Goal: Task Accomplishment & Management: Manage account settings

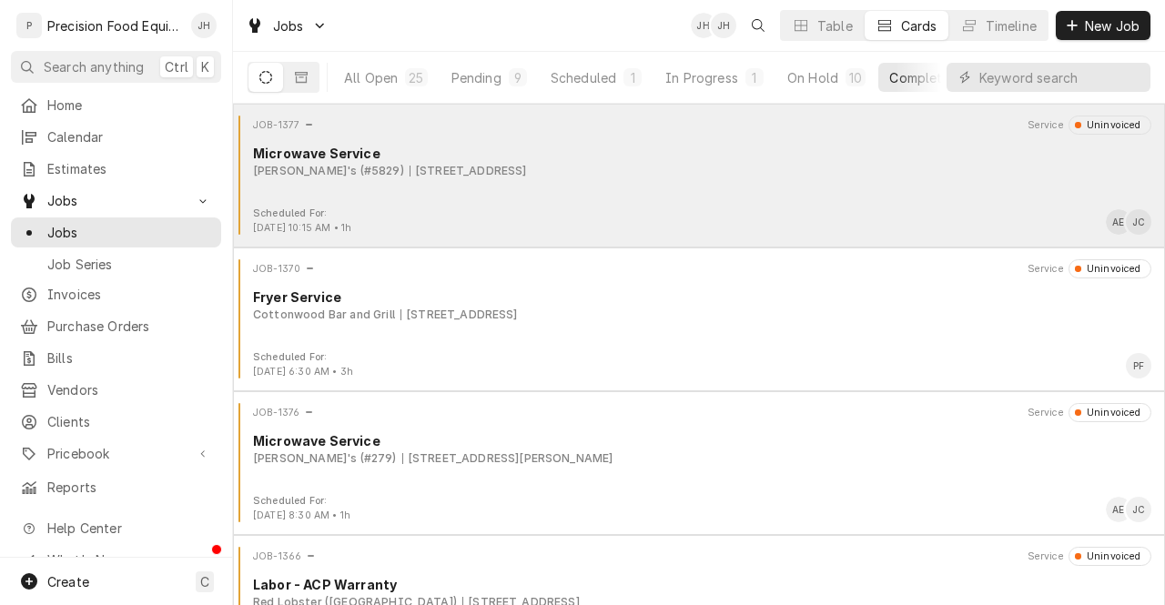
click at [792, 188] on div "JOB-1377 Service Uninvoiced Microwave Service Arby's (#5829) 1220 E. Florence B…" at bounding box center [699, 161] width 918 height 91
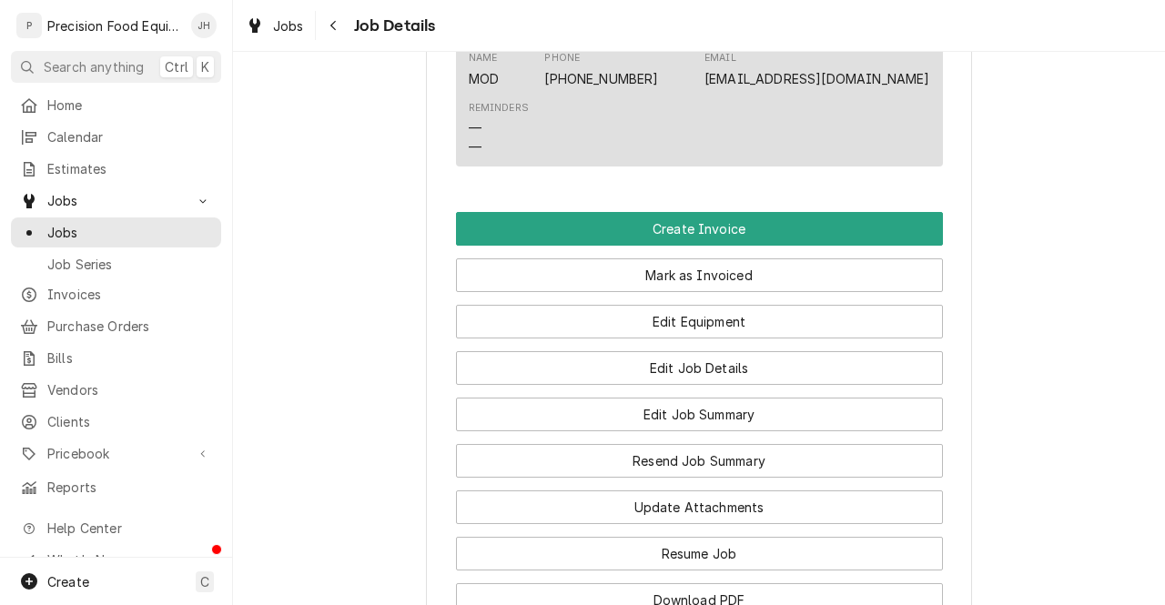
scroll to position [1293, 0]
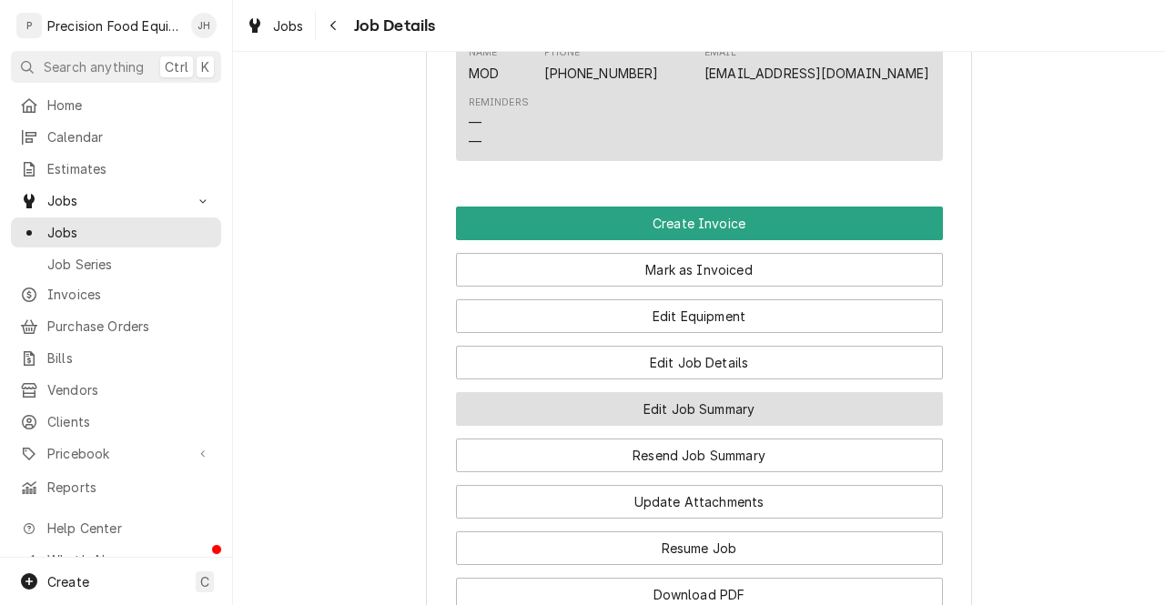
click at [765, 426] on button "Edit Job Summary" at bounding box center [699, 409] width 487 height 34
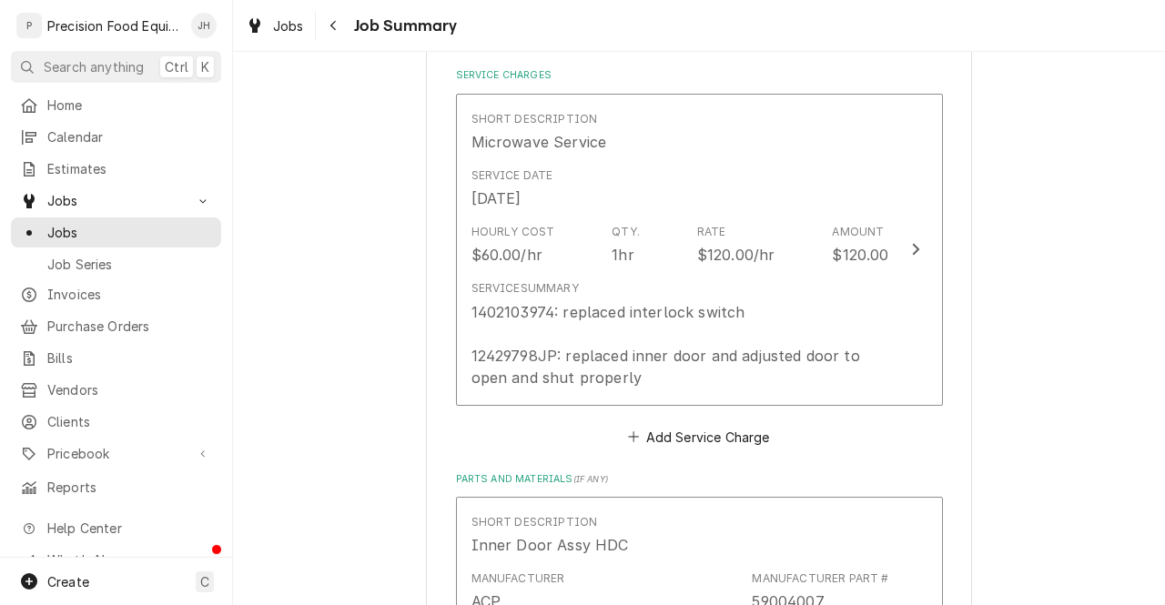
scroll to position [430, 0]
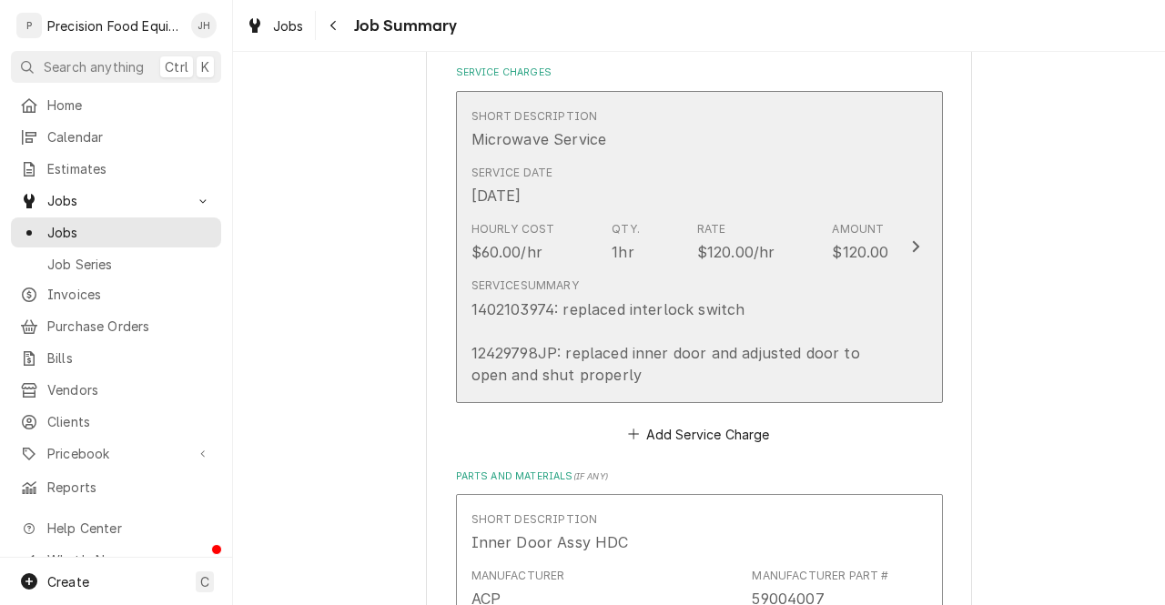
click at [827, 321] on div "1402103974: replaced interlock switch 12429798JP: replaced inner door and adjus…" at bounding box center [681, 342] width 418 height 87
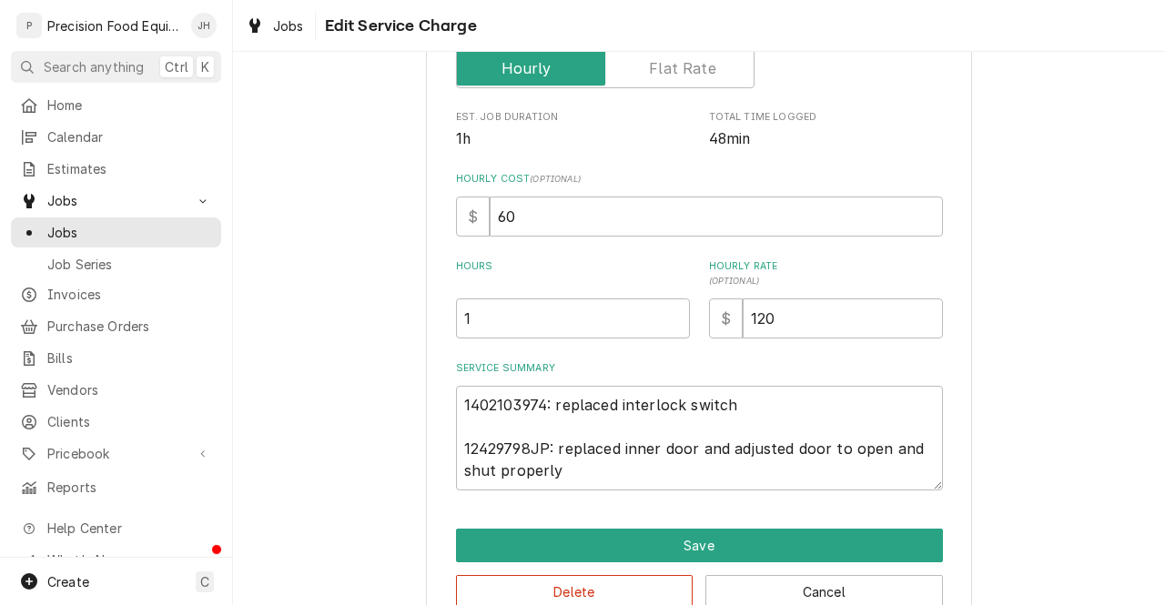
scroll to position [374, 0]
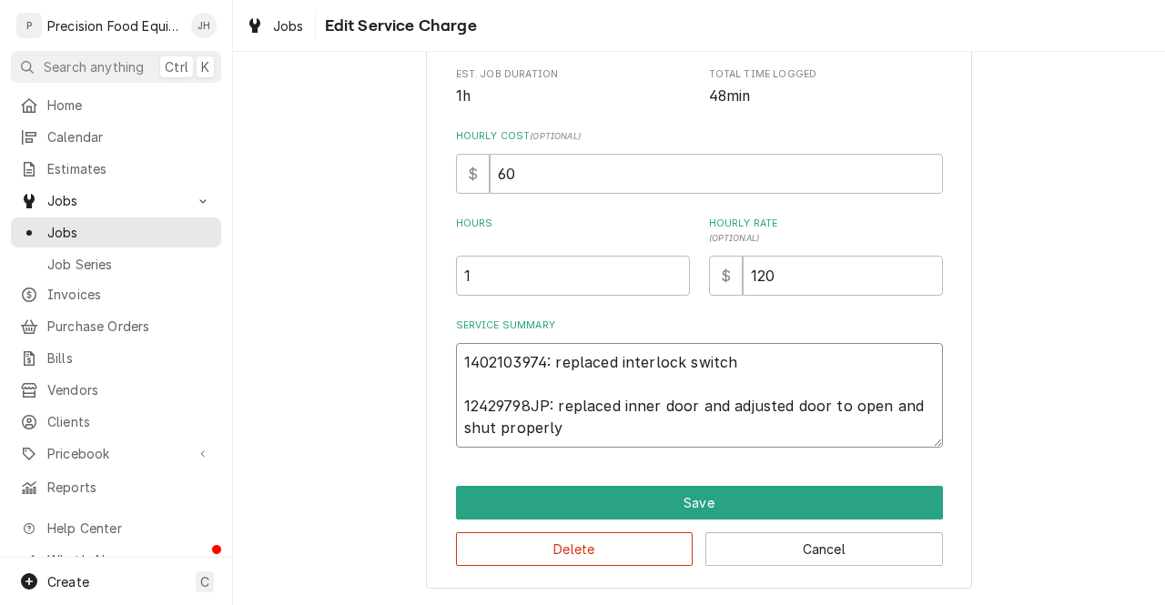
click at [488, 357] on textarea "1402103974: replaced interlock switch 12429798JP: replaced inner door and adjus…" at bounding box center [699, 395] width 487 height 105
click at [481, 424] on textarea "1402103974: replaced interlock switch 12429798JP: replaced inner door and adjus…" at bounding box center [699, 395] width 487 height 105
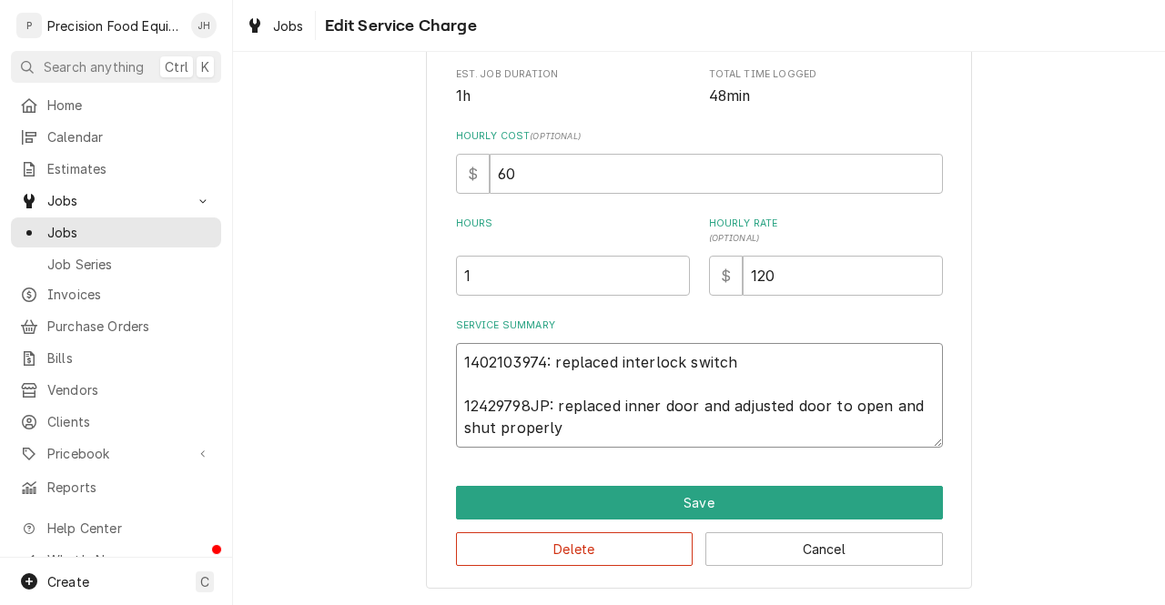
click at [481, 424] on textarea "1402103974: replaced interlock switch 12429798JP: replaced inner door and adjus…" at bounding box center [699, 395] width 487 height 105
drag, startPoint x: 481, startPoint y: 424, endPoint x: 472, endPoint y: 347, distance: 77.8
click at [472, 347] on textarea "1402103974: replaced interlock switch 12429798JP: replaced inner door and adjus…" at bounding box center [699, 395] width 487 height 105
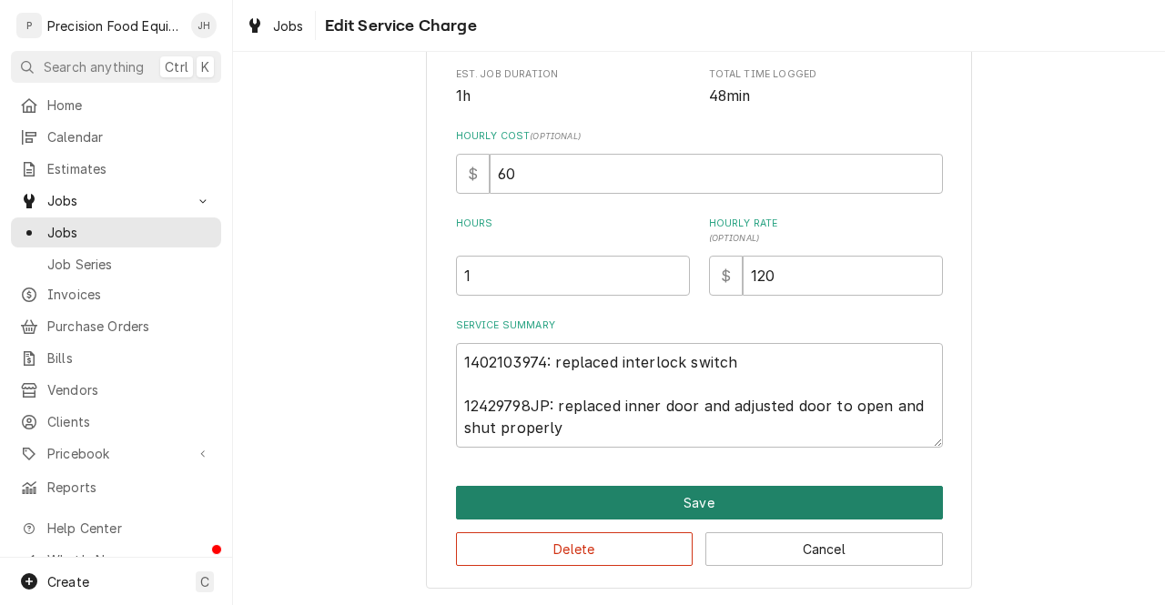
click at [704, 496] on button "Save" at bounding box center [699, 503] width 487 height 34
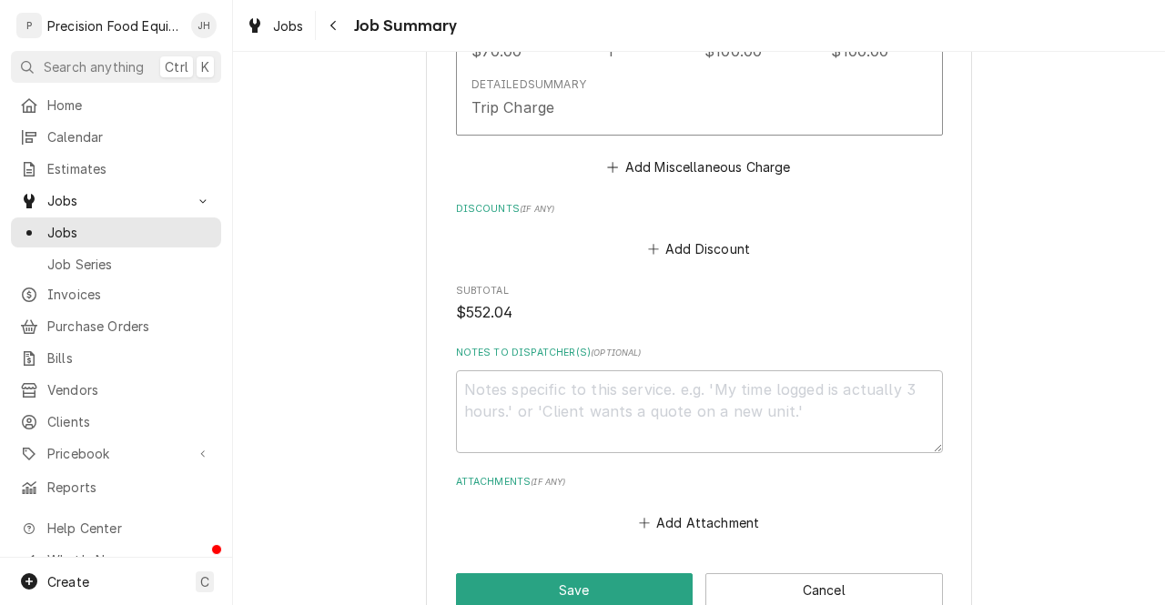
scroll to position [1735, 0]
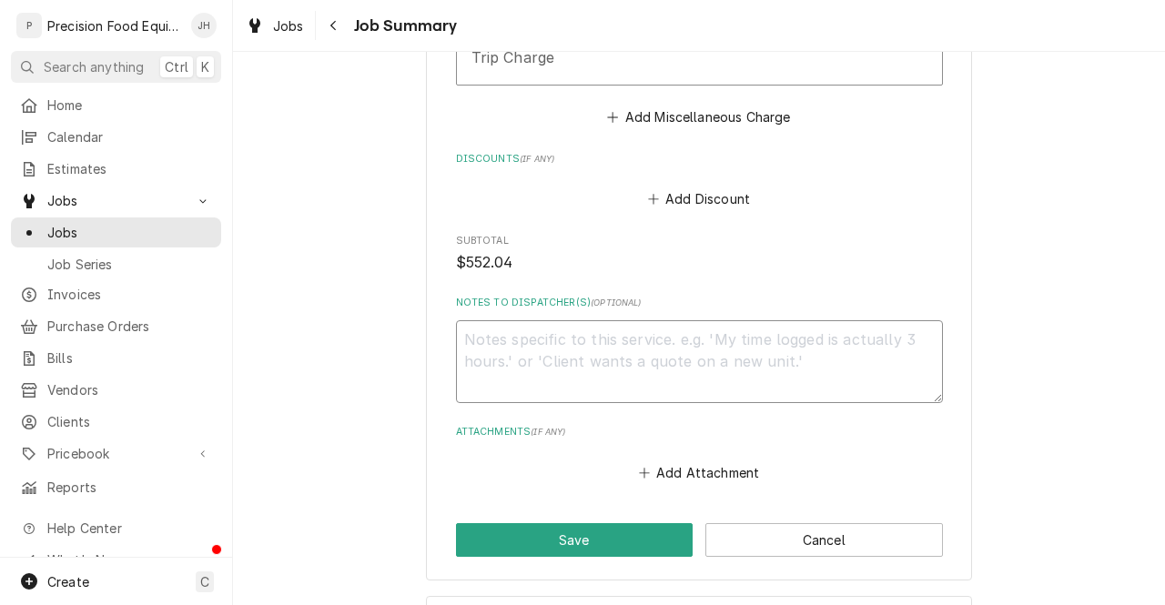
click at [870, 355] on textarea "Notes to Dispatcher(s) ( optional )" at bounding box center [699, 361] width 487 height 83
type textarea "x"
type textarea "R"
type textarea "x"
type textarea "Re"
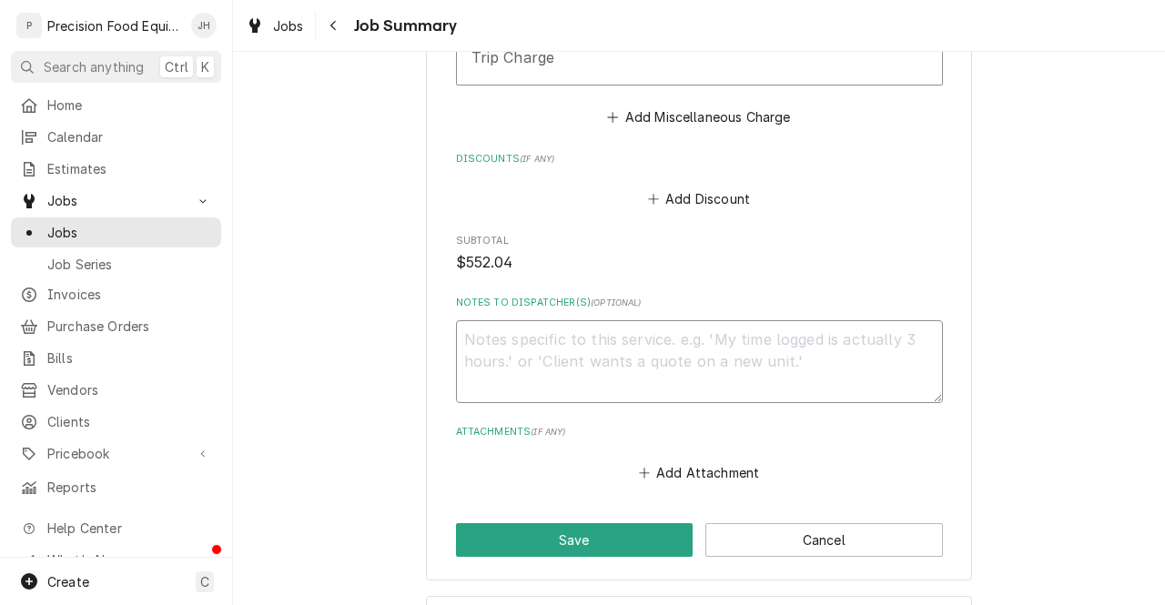
type textarea "x"
type textarea "Rea"
type textarea "x"
type textarea "Read"
type textarea "x"
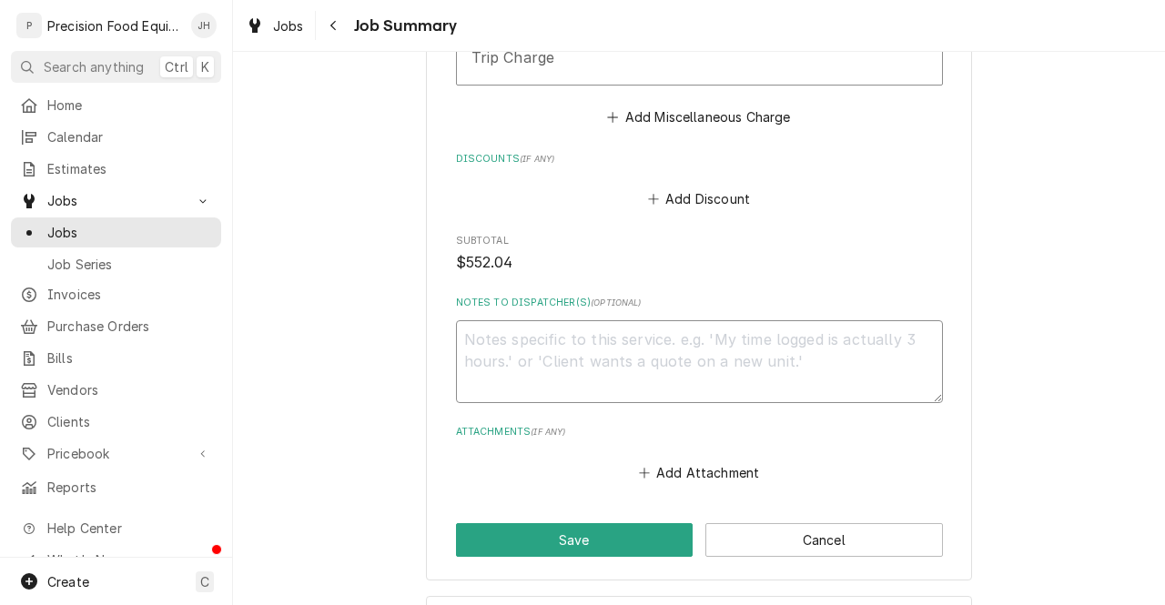
type textarea "Ready"
type textarea "x"
type textarea "Ready"
type textarea "x"
type textarea "Ready t"
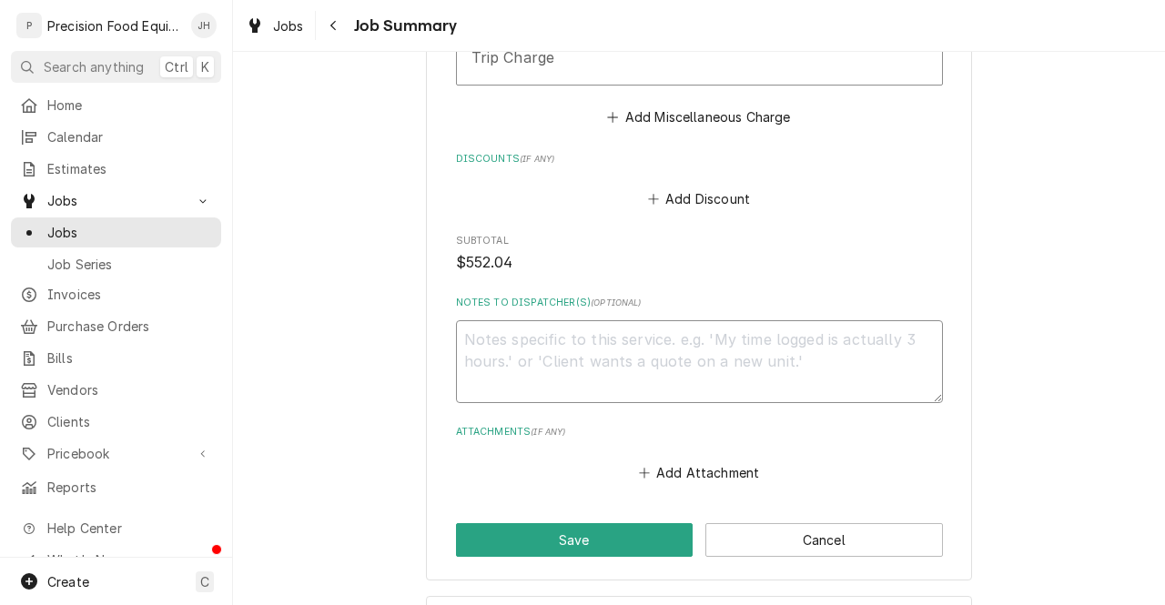
type textarea "x"
type textarea "Ready to"
type textarea "x"
type textarea "Ready toi"
type textarea "x"
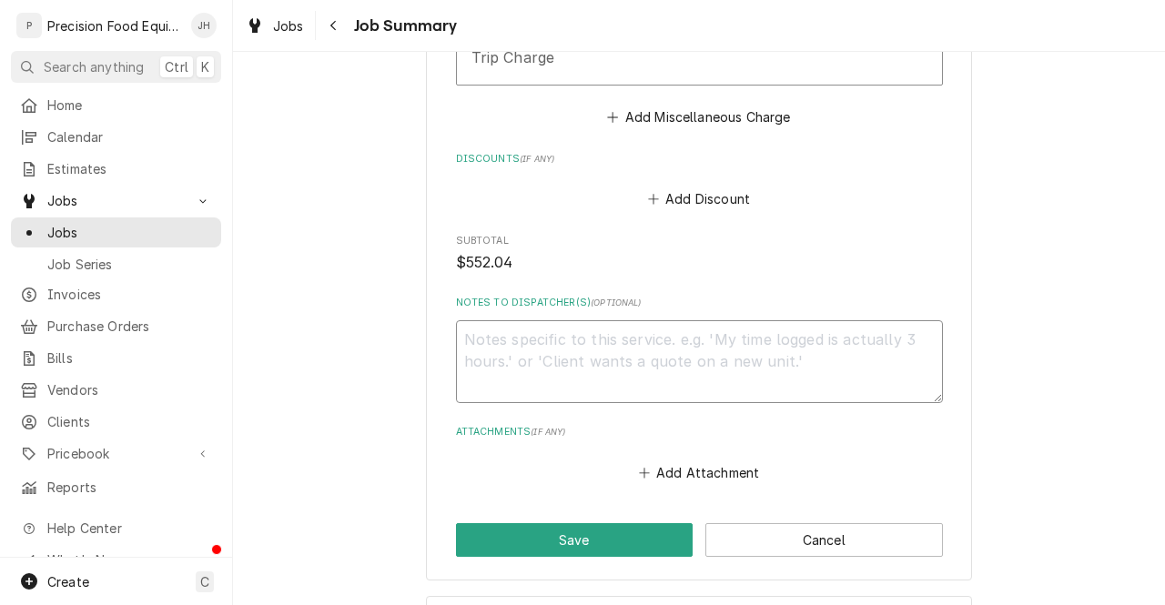
type textarea "Ready toin"
type textarea "x"
type textarea "Ready toinv"
type textarea "x"
type textarea "Ready toin"
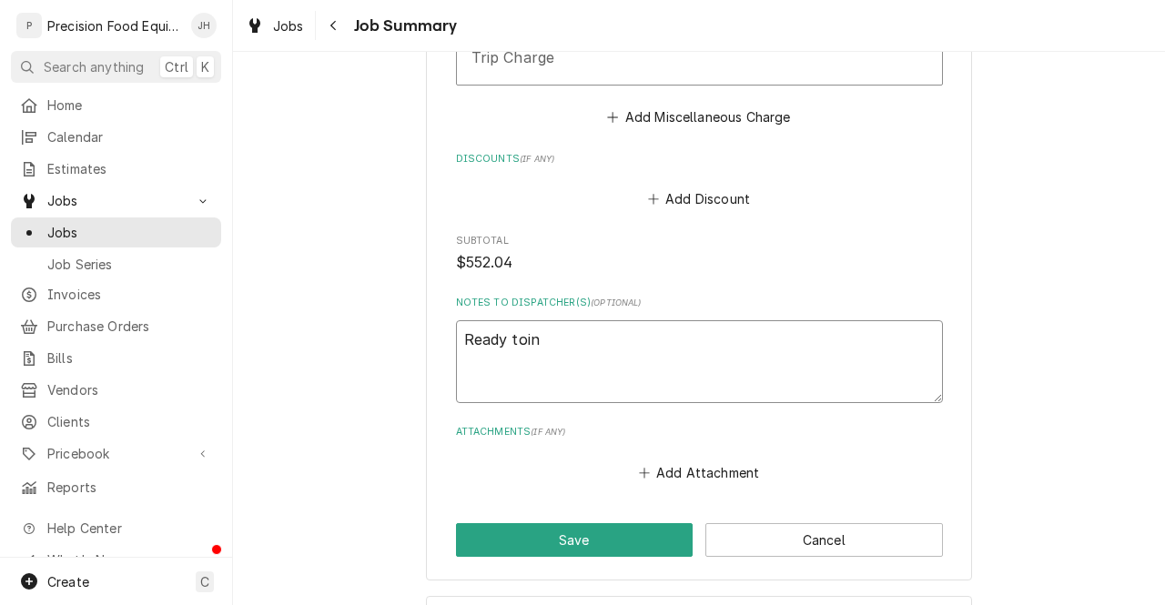
type textarea "x"
type textarea "Ready toi"
type textarea "x"
type textarea "Ready to"
type textarea "x"
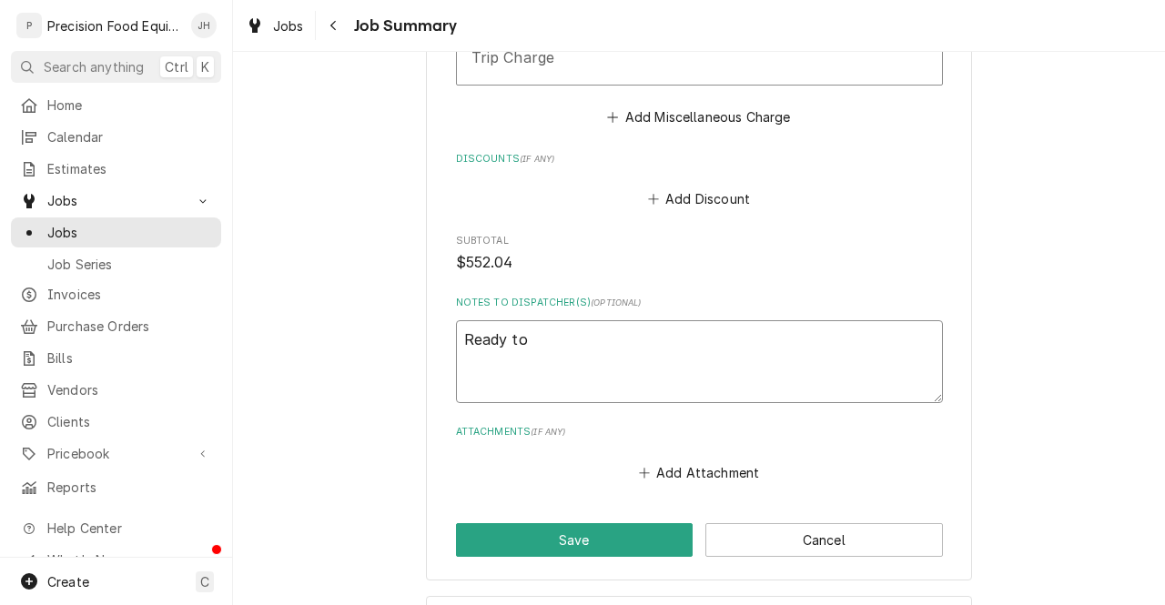
type textarea "Ready to"
type textarea "x"
type textarea "Ready to i"
type textarea "x"
type textarea "Ready to in"
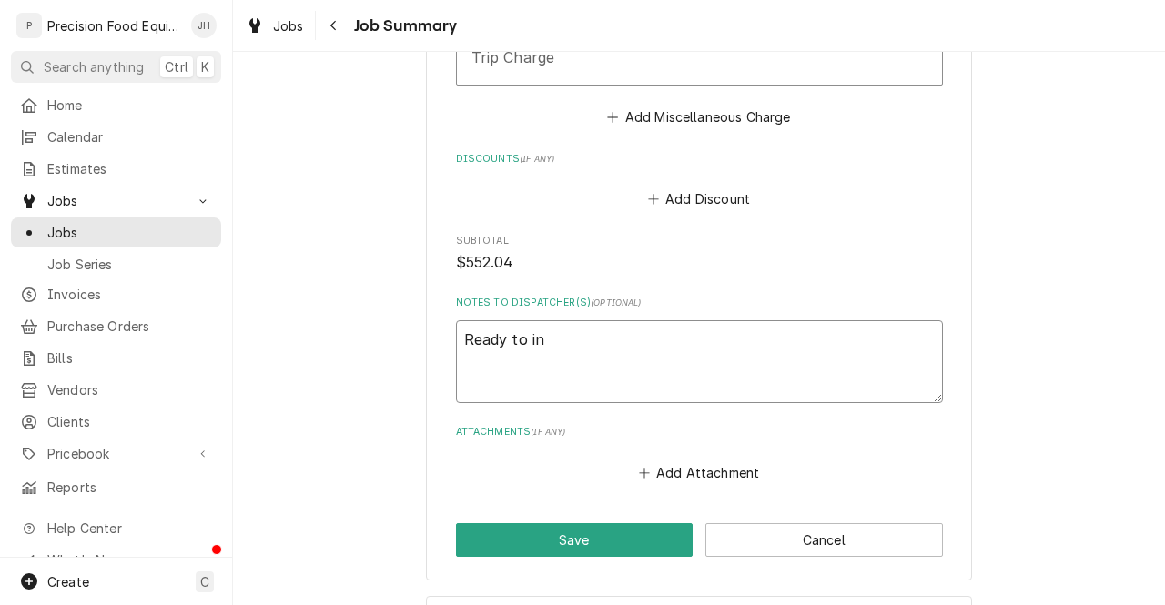
type textarea "x"
type textarea "Ready to inv"
type textarea "x"
type textarea "Ready to invo"
type textarea "x"
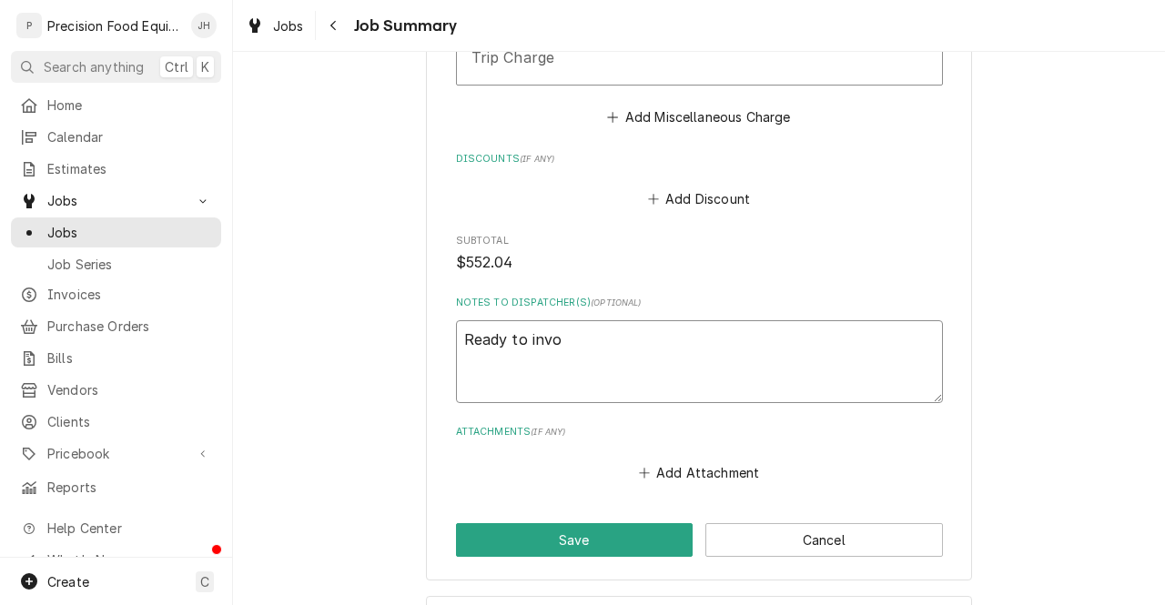
type textarea "Ready to invoi"
type textarea "x"
type textarea "Ready to invoic"
type textarea "x"
type textarea "Ready to invoice"
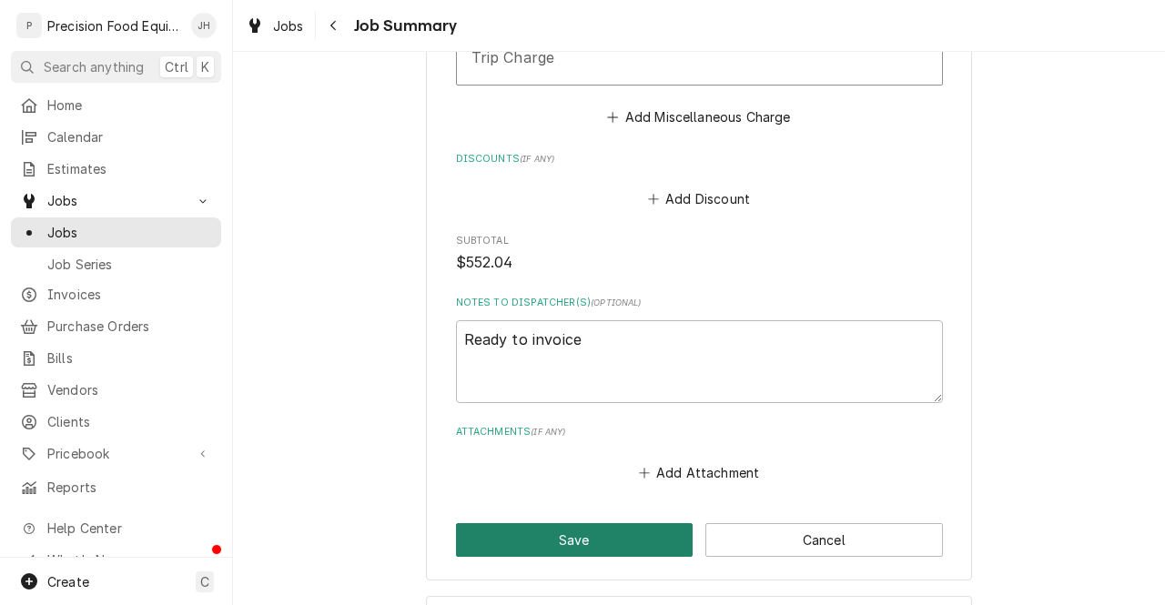
click at [612, 542] on button "Save" at bounding box center [575, 540] width 238 height 34
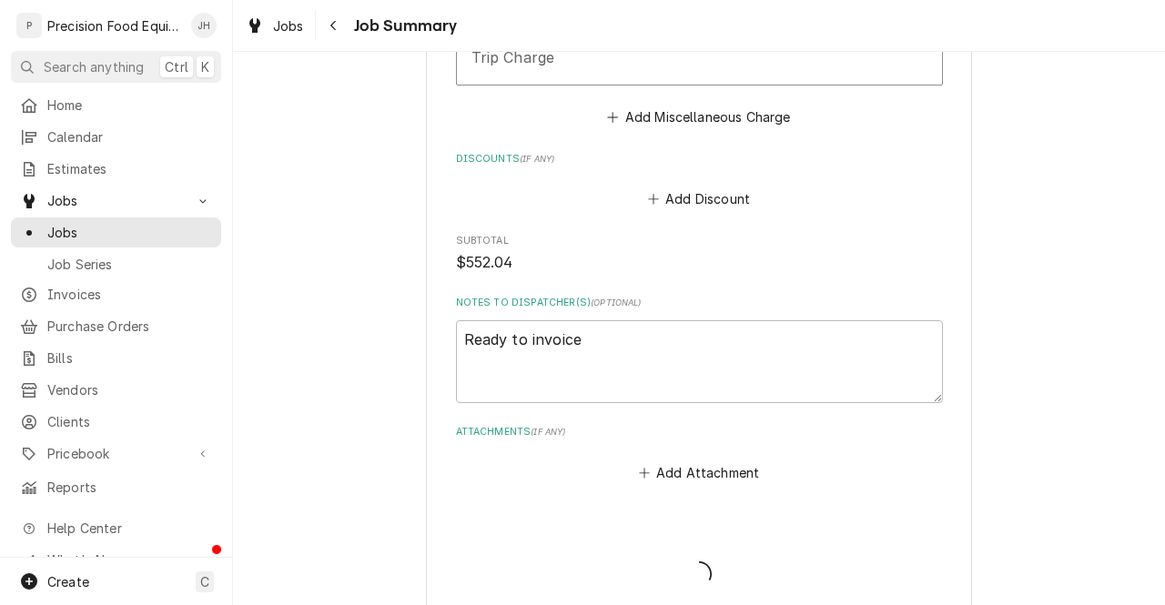
type textarea "x"
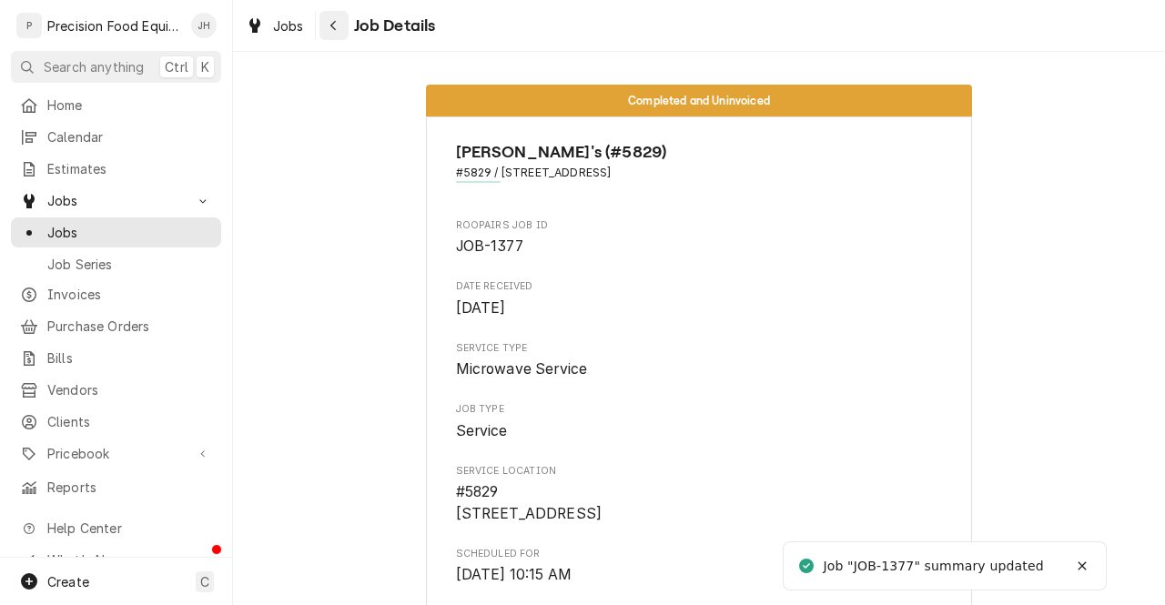
click at [324, 12] on button "Navigate back" at bounding box center [334, 25] width 29 height 29
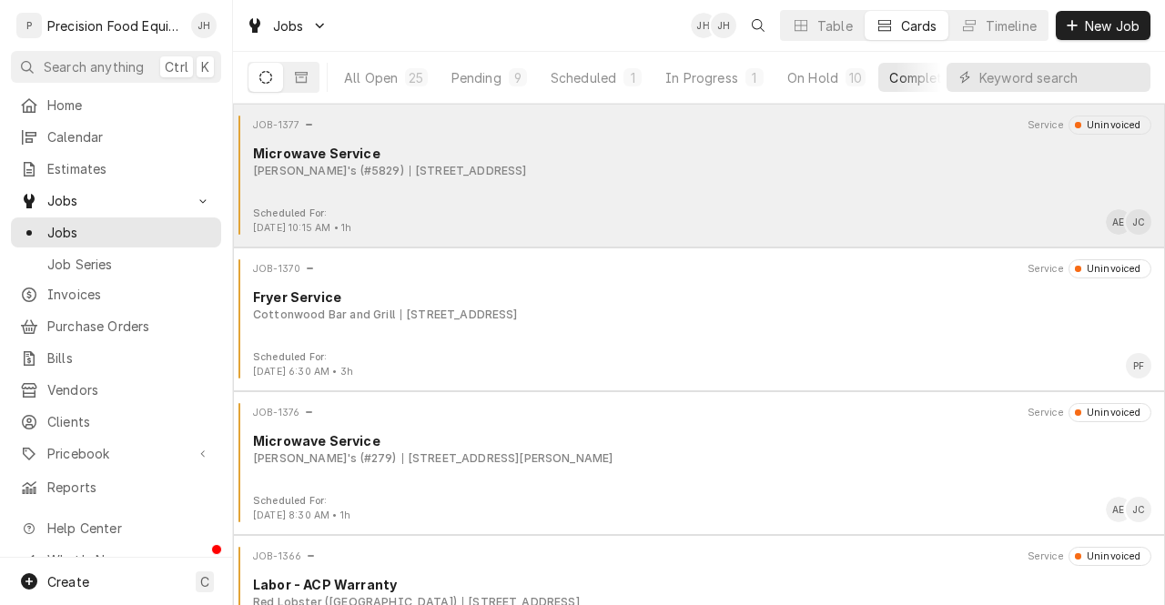
click at [797, 187] on div "JOB-1377 Service Uninvoiced Microwave Service Arby's (#5829) [STREET_ADDRESS]" at bounding box center [699, 161] width 918 height 91
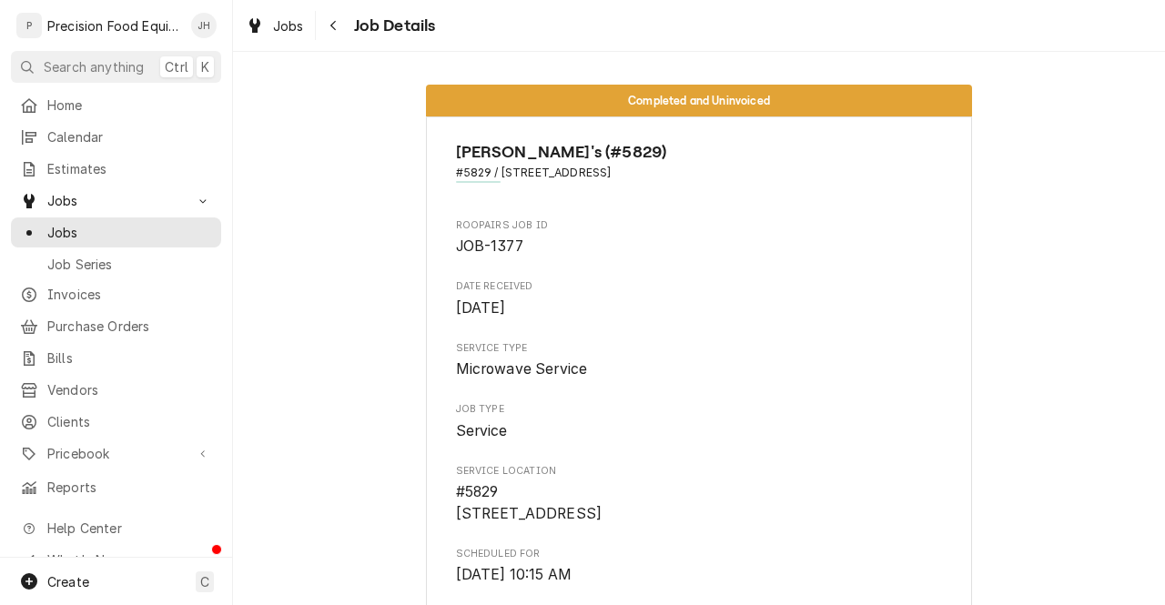
click at [817, 176] on span "#5829 / 1220 E. Florence Blvd Suite #14, Casa Grande, AZ 85122-4218" at bounding box center [699, 173] width 487 height 16
copy span "4218"
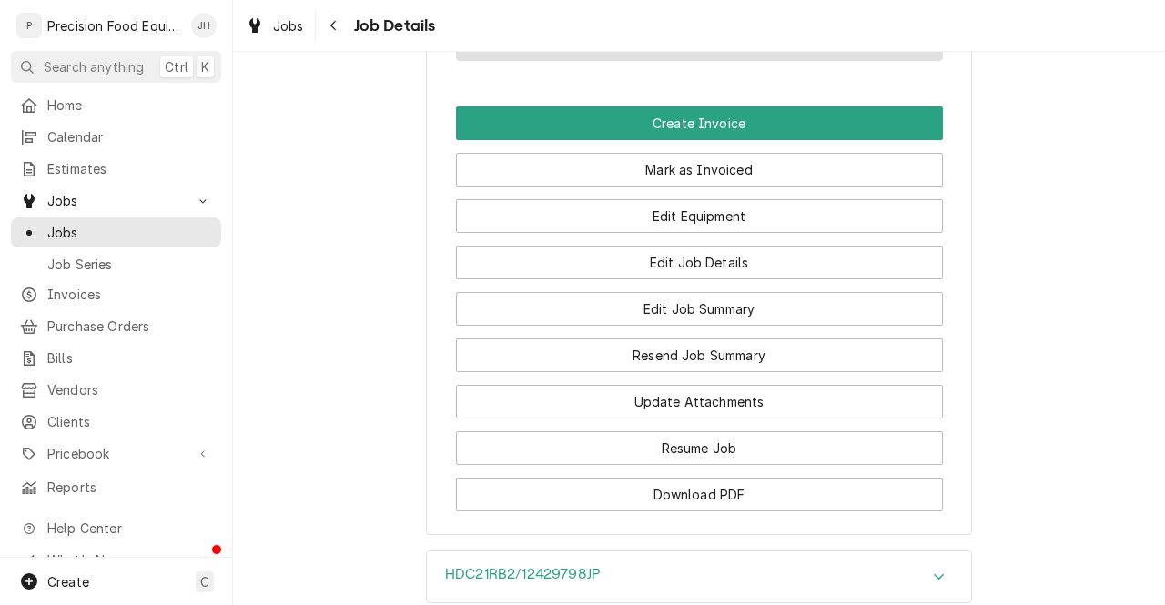
scroll to position [1404, 0]
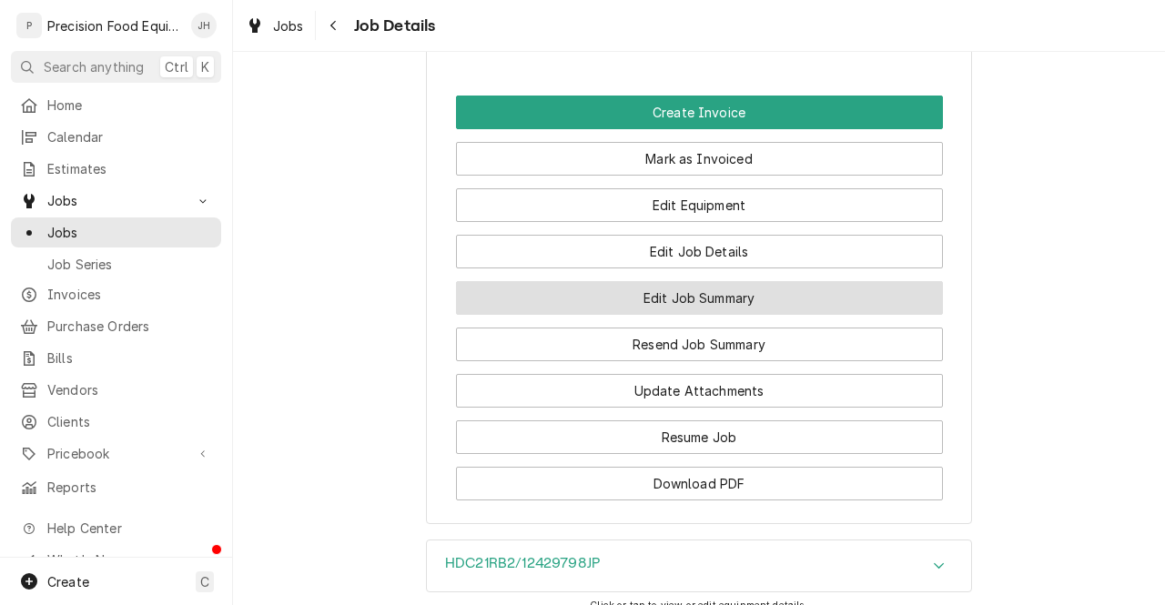
click at [756, 315] on button "Edit Job Summary" at bounding box center [699, 298] width 487 height 34
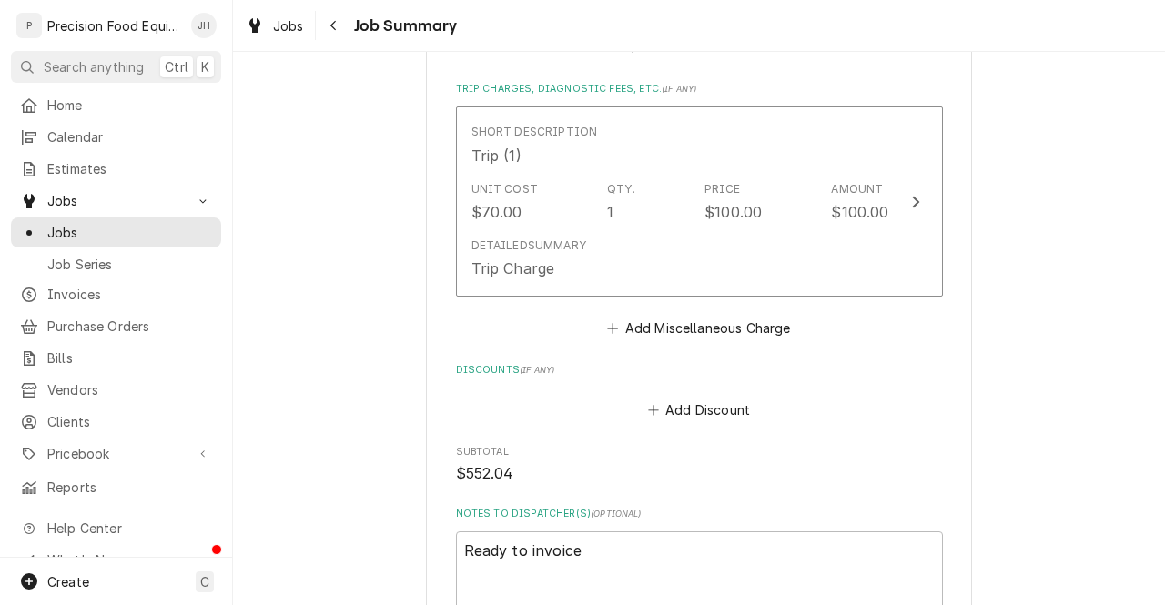
scroll to position [1450, 0]
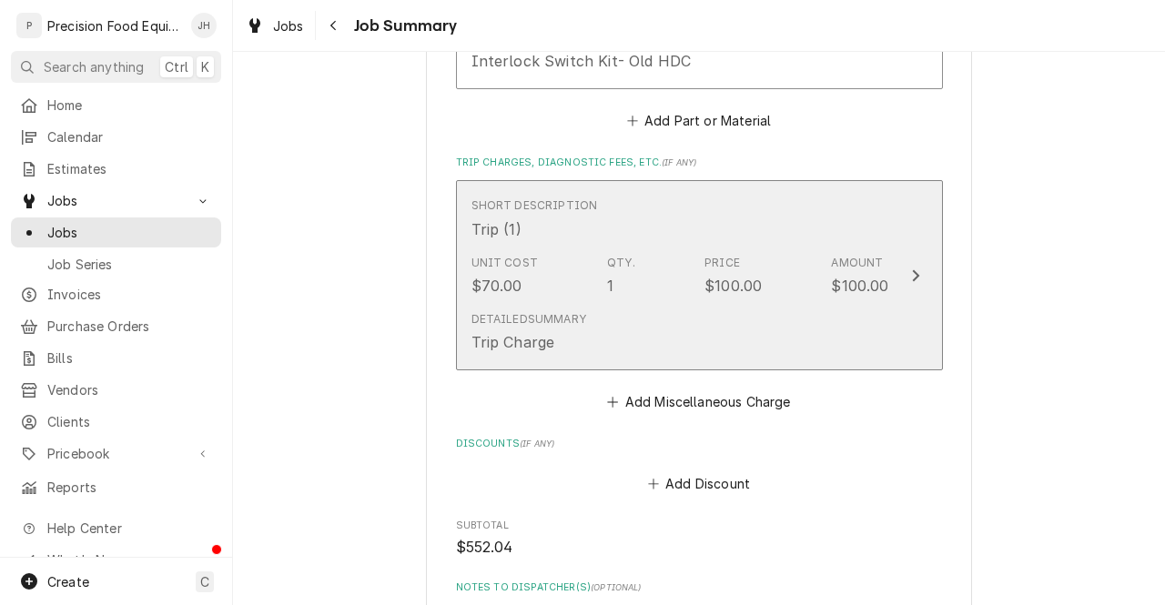
click at [806, 341] on div "Detailed Summary Trip Charge" at bounding box center [681, 332] width 418 height 56
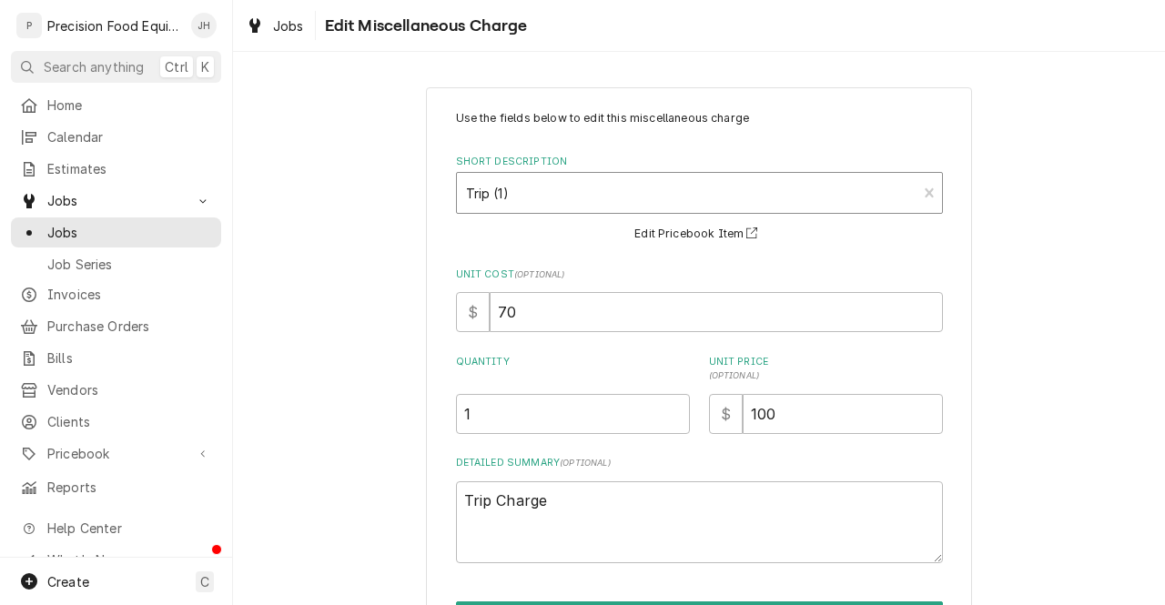
type textarea "x"
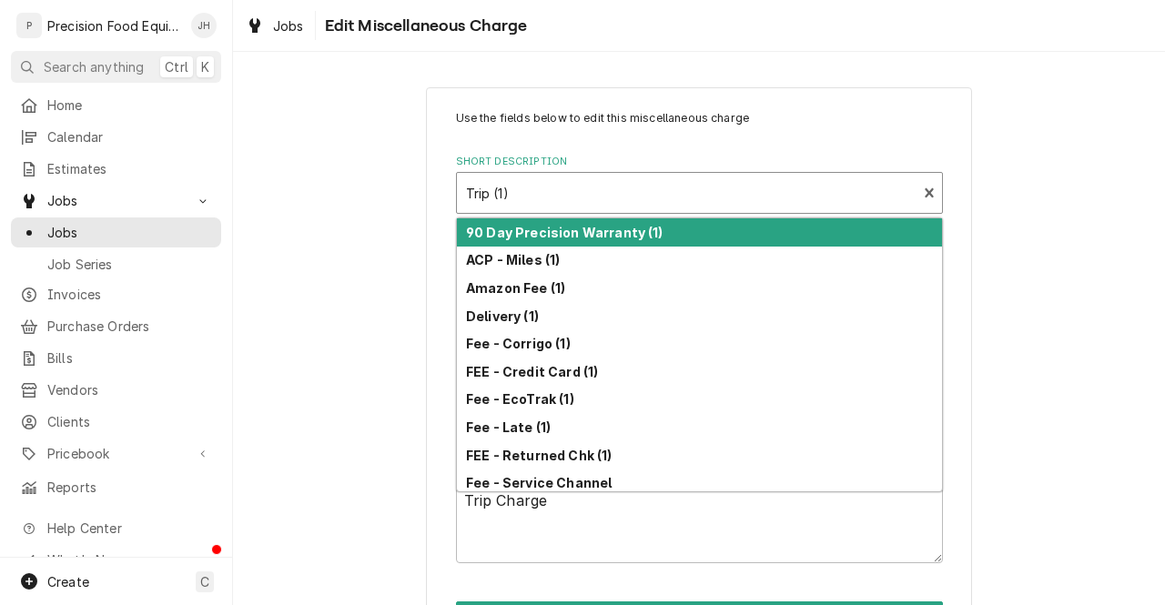
click at [581, 199] on div "Short Description" at bounding box center [687, 193] width 442 height 33
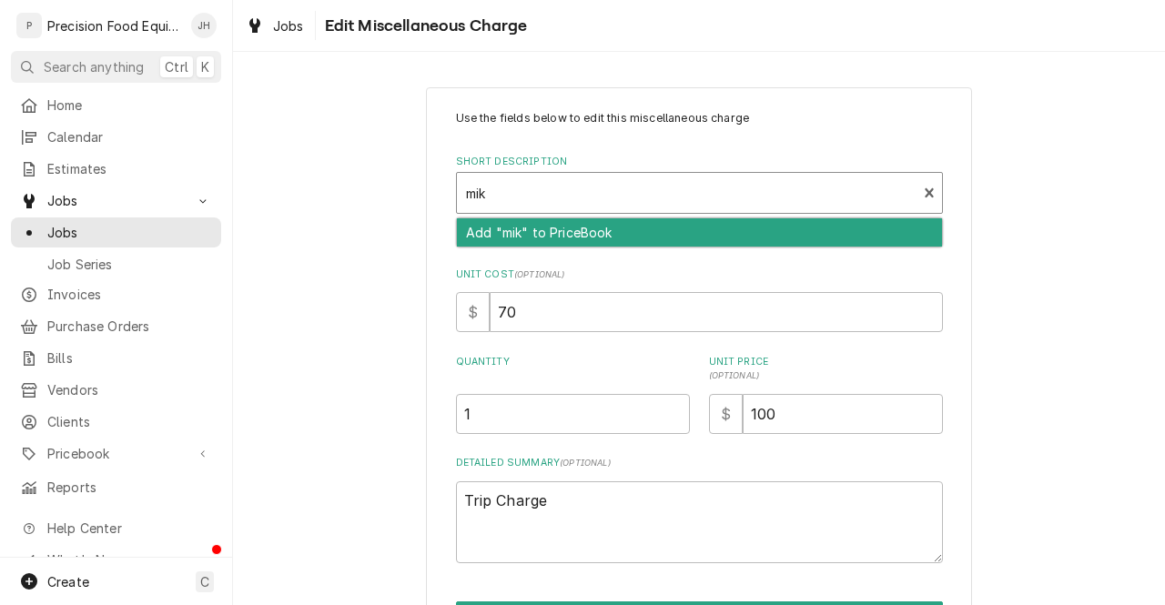
type input "mi"
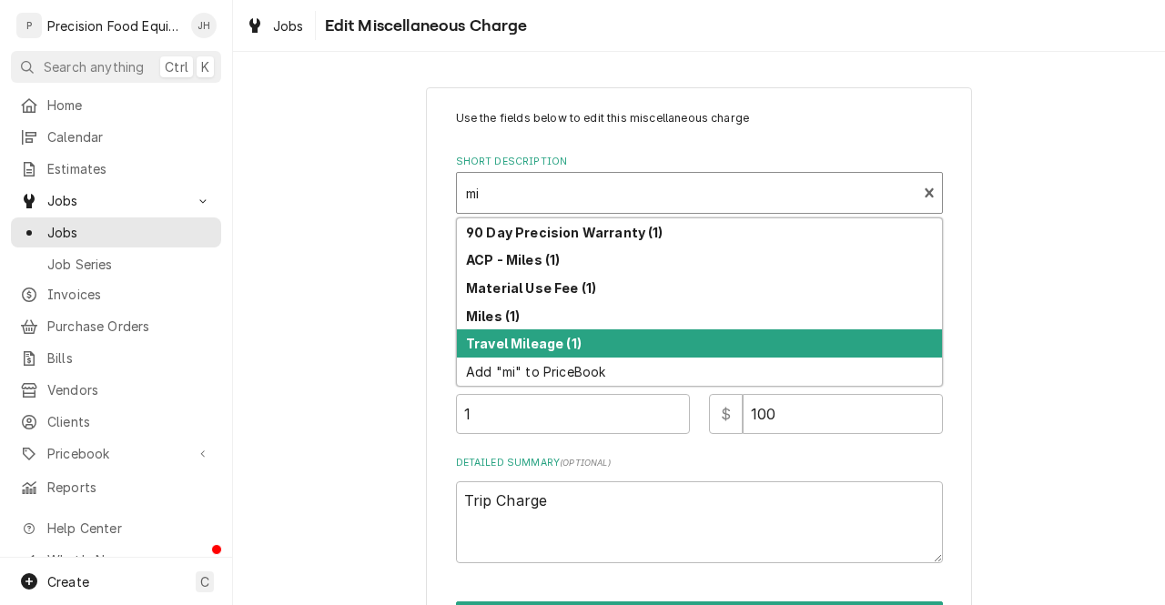
click at [555, 347] on strong "Travel Mileage (1)" at bounding box center [524, 343] width 116 height 15
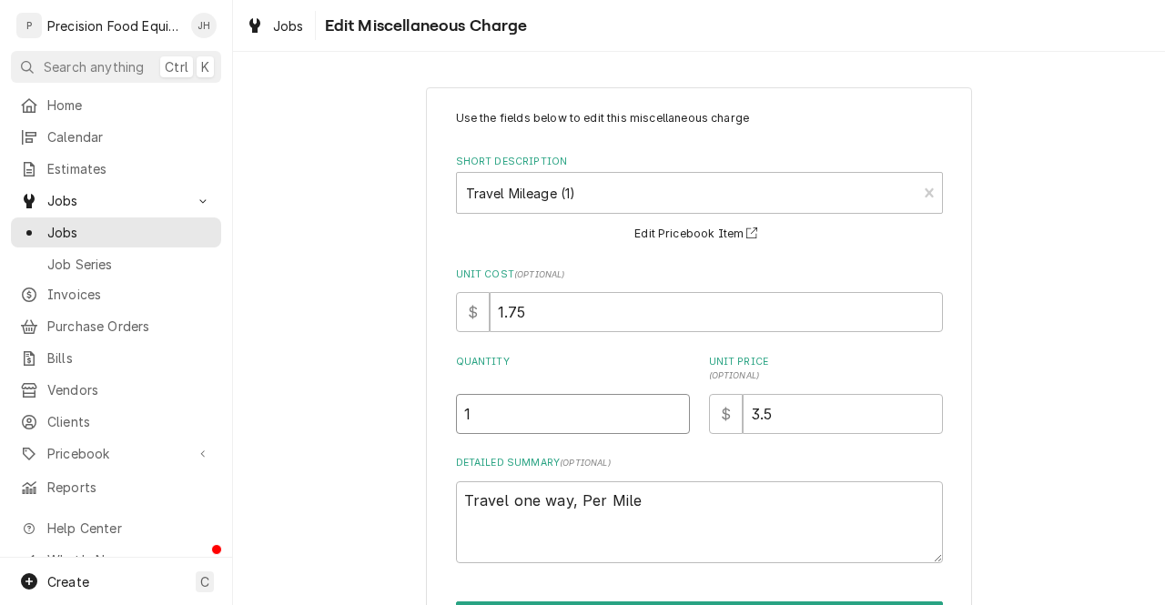
click at [516, 418] on input "1" at bounding box center [573, 414] width 234 height 40
type textarea "x"
type input "3"
type textarea "x"
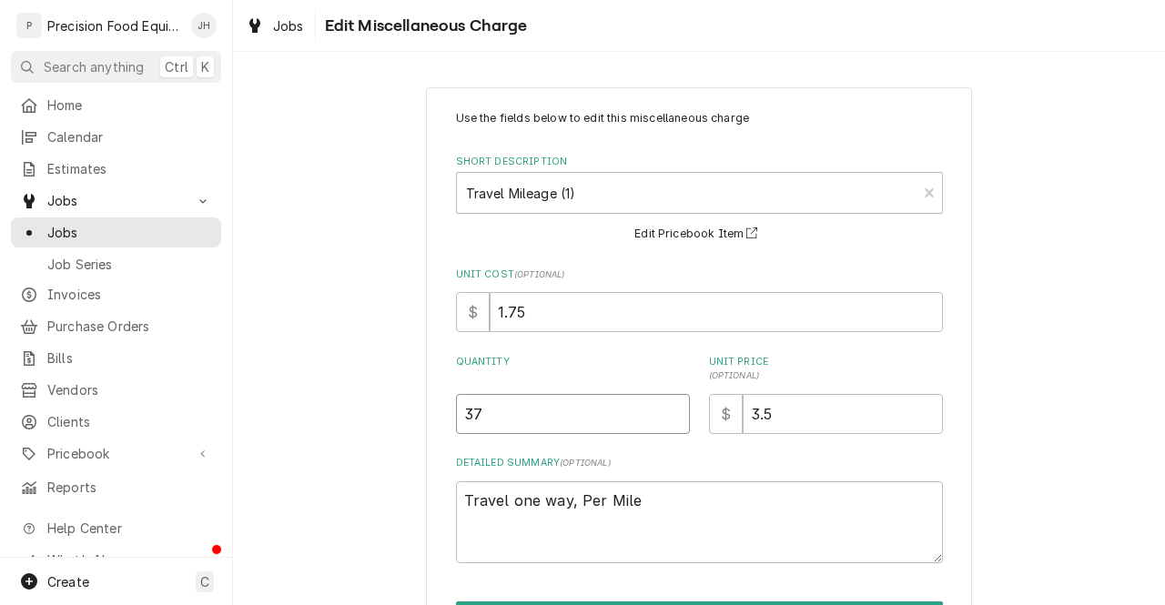
scroll to position [58, 0]
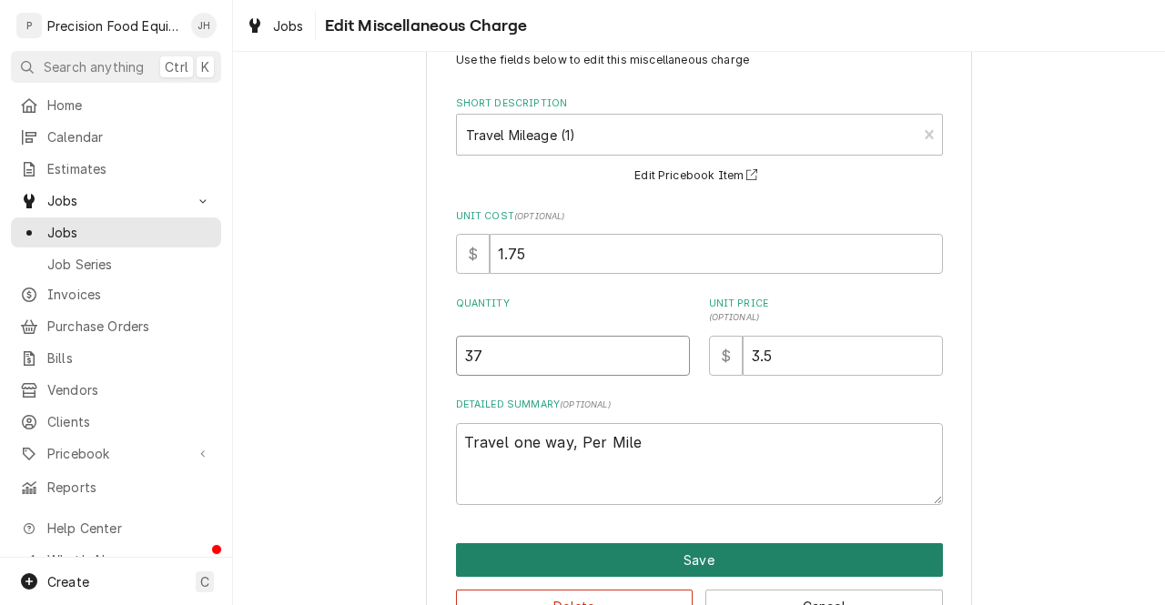
type input "37"
click at [727, 567] on button "Save" at bounding box center [699, 560] width 487 height 34
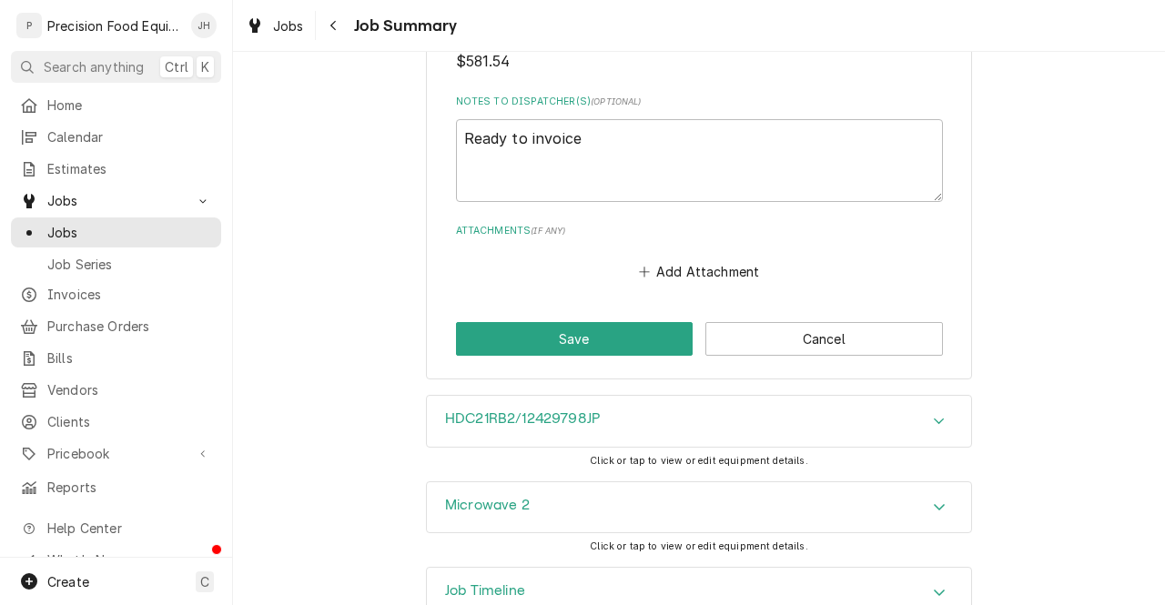
scroll to position [1972, 0]
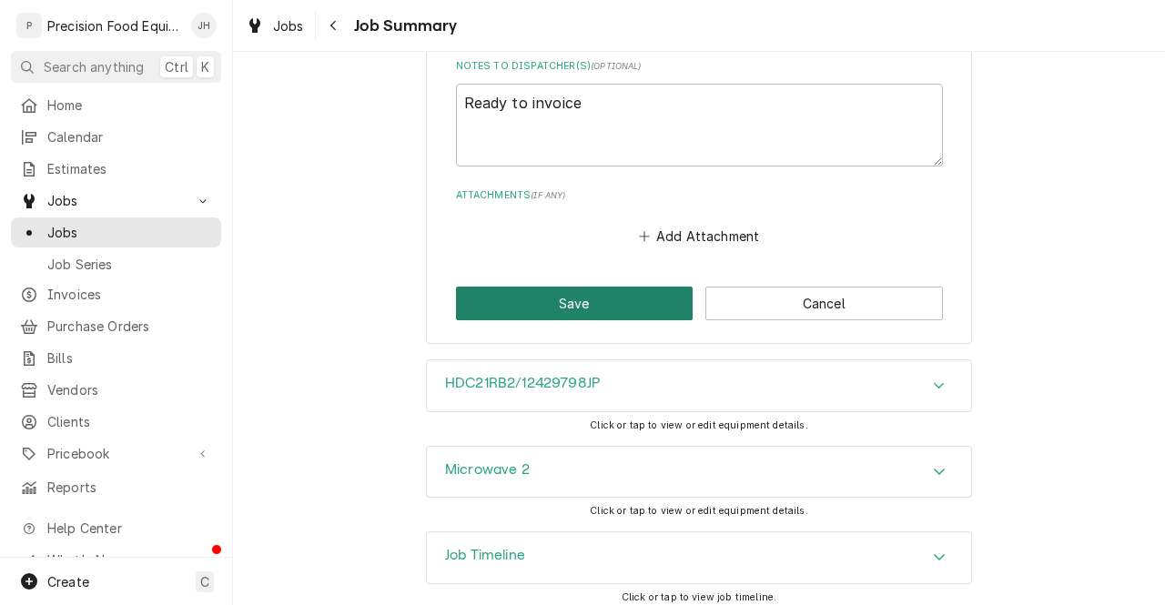
click at [639, 312] on button "Save" at bounding box center [575, 304] width 238 height 34
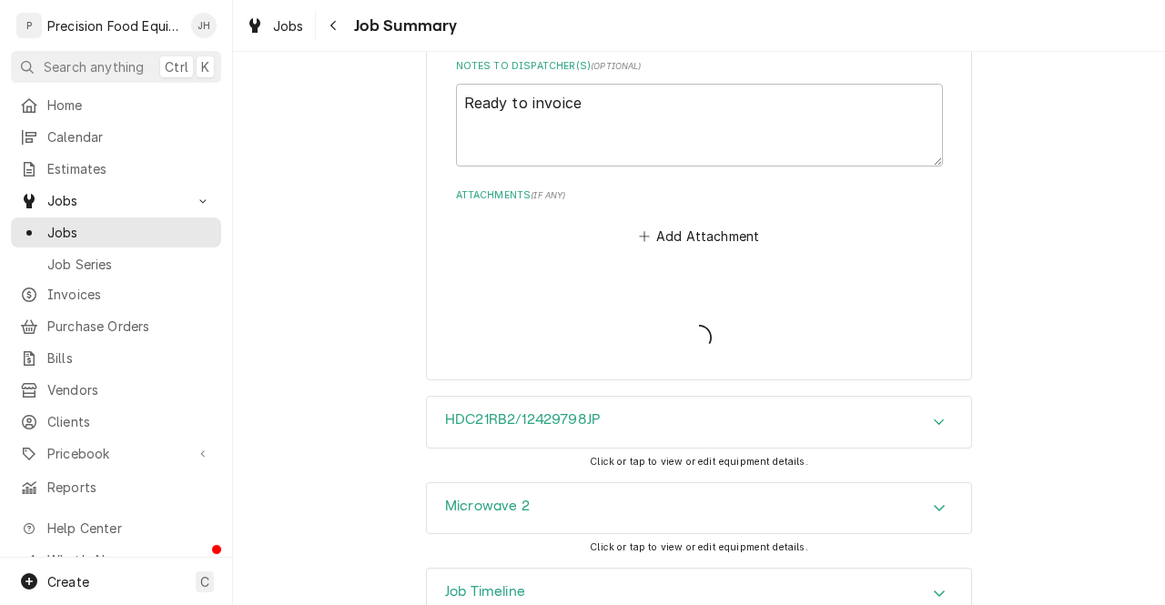
type textarea "x"
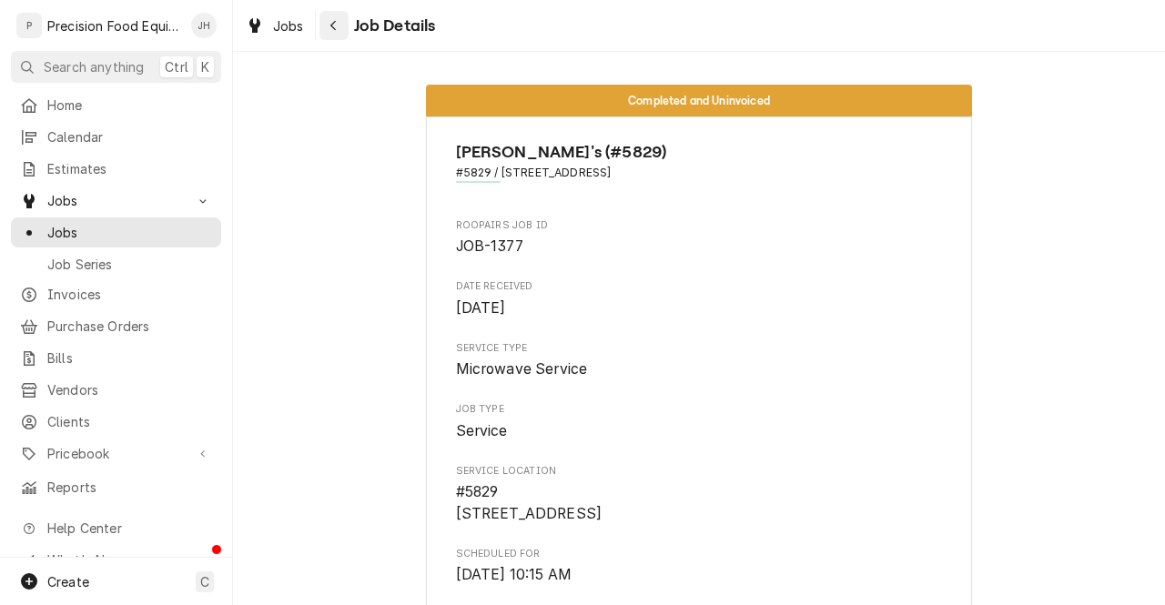
click at [335, 28] on icon "Navigate back" at bounding box center [334, 25] width 8 height 13
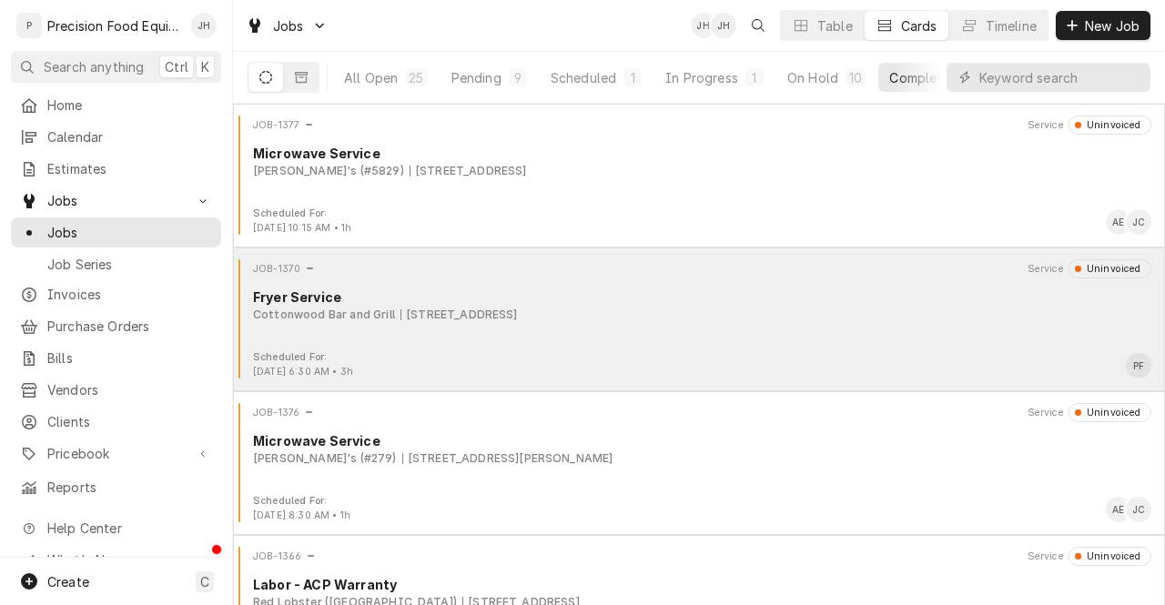
click at [553, 325] on div "JOB-1370 Service Uninvoiced Fryer Service Cottonwood Bar and Grill 25630 S Bren…" at bounding box center [699, 304] width 918 height 91
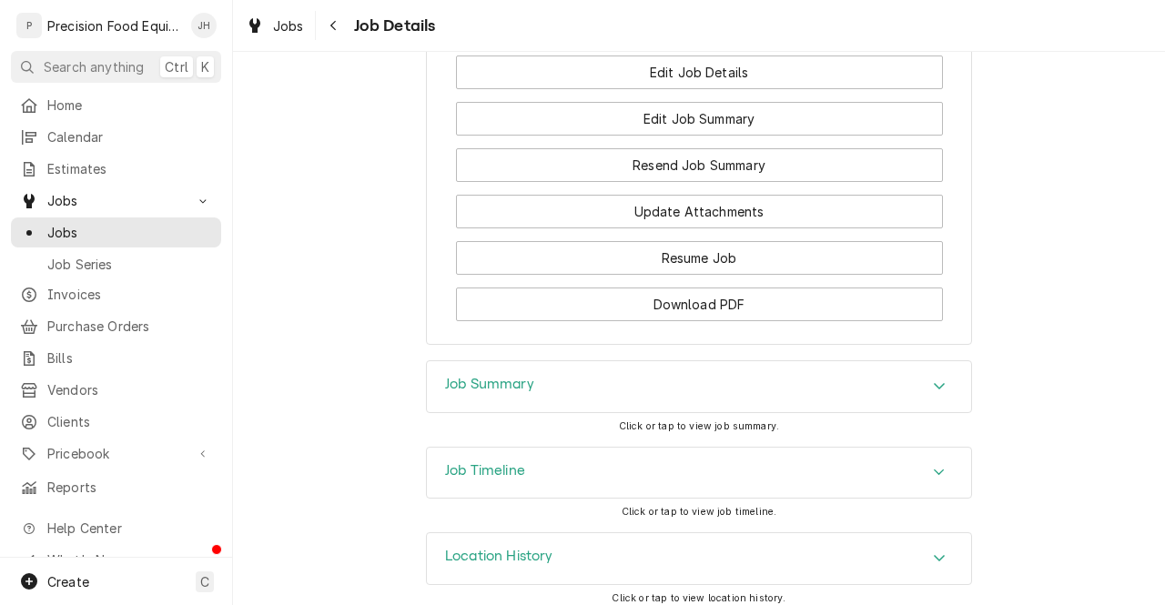
scroll to position [1857, 0]
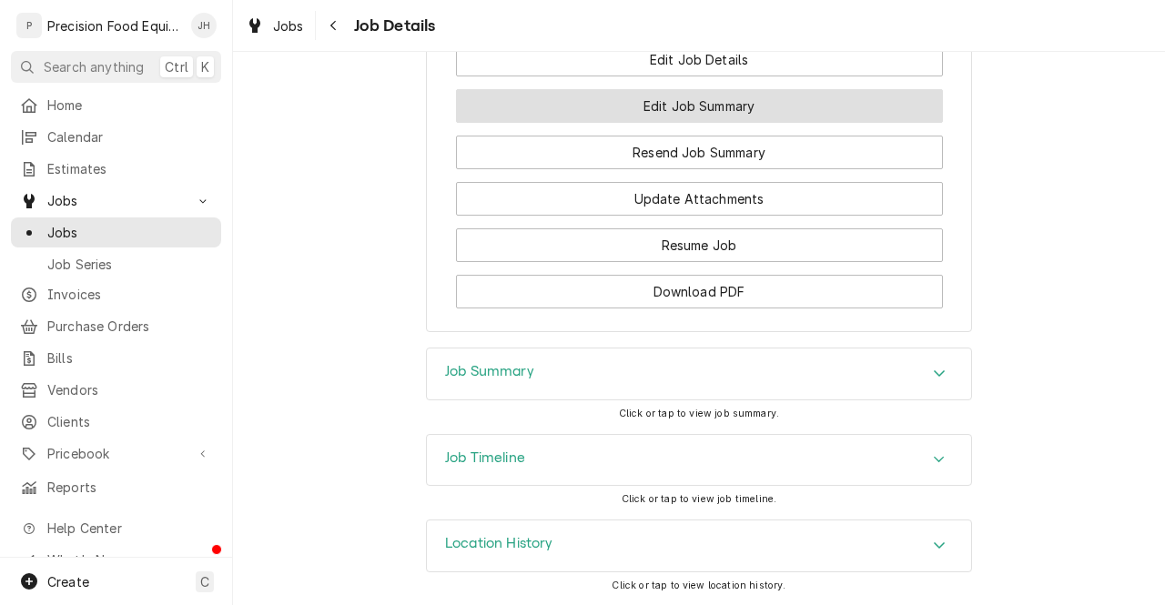
click at [776, 109] on button "Edit Job Summary" at bounding box center [699, 106] width 487 height 34
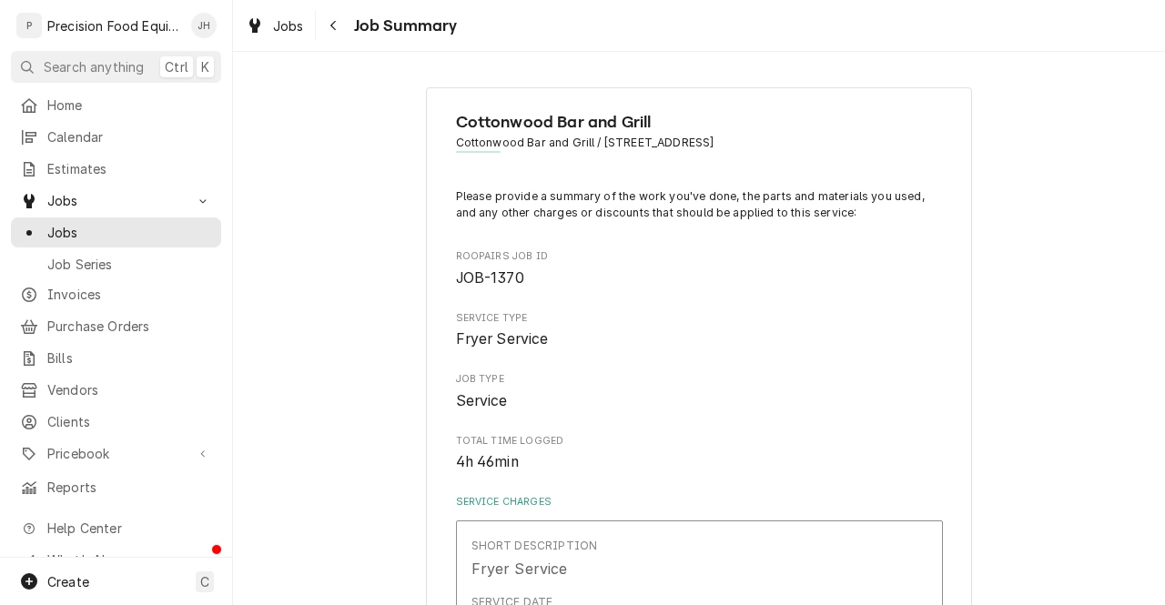
drag, startPoint x: 1149, startPoint y: 94, endPoint x: 1162, endPoint y: 96, distance: 13.0
click at [1162, 96] on div "Cottonwood Bar and Grill Cottonwood Bar and Grill / [STREET_ADDRESS] Please pro…" at bounding box center [699, 328] width 932 height 553
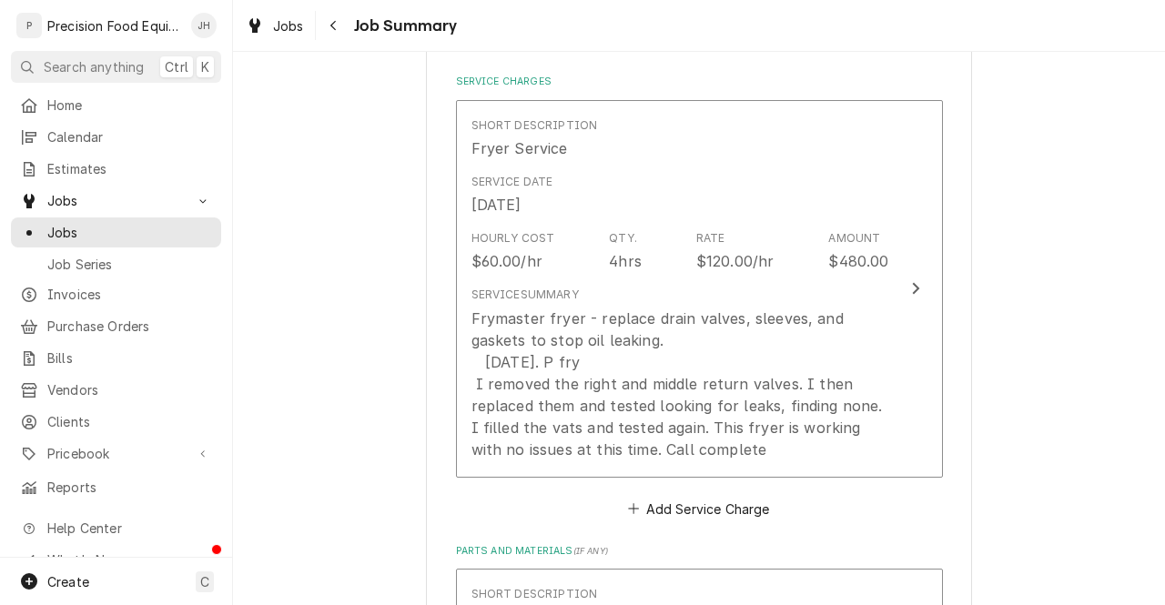
scroll to position [468, 0]
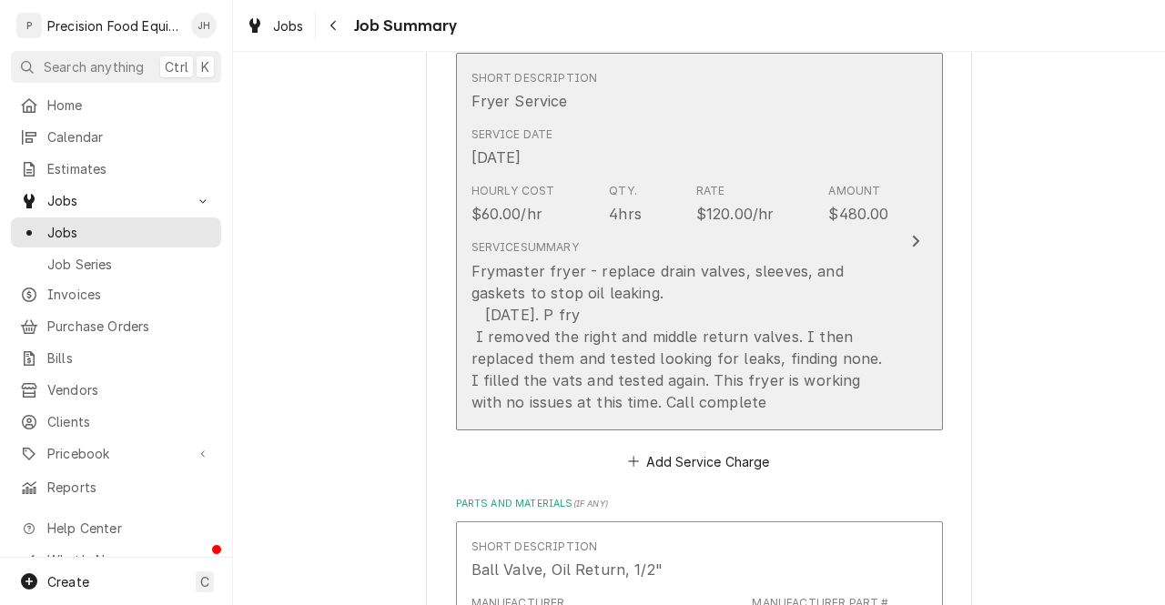
click at [817, 196] on div "Hourly Cost $60.00/hr Qty. 4hrs Rate $120.00/hr Amount $480.00" at bounding box center [681, 204] width 418 height 56
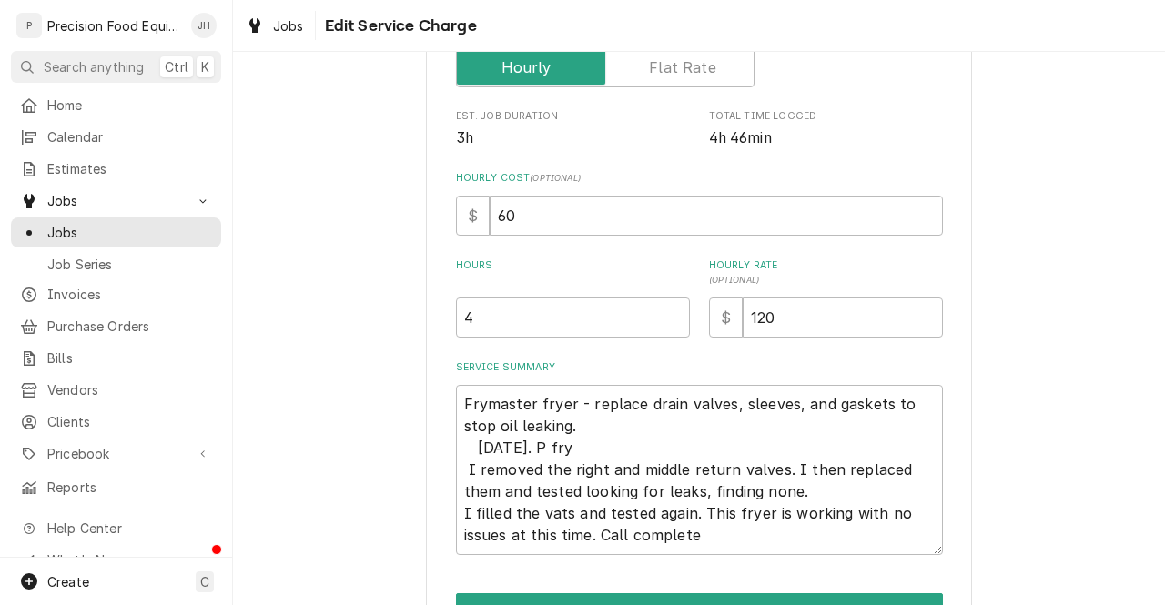
scroll to position [333, 0]
click at [595, 310] on input "4" at bounding box center [573, 317] width 234 height 40
type textarea "x"
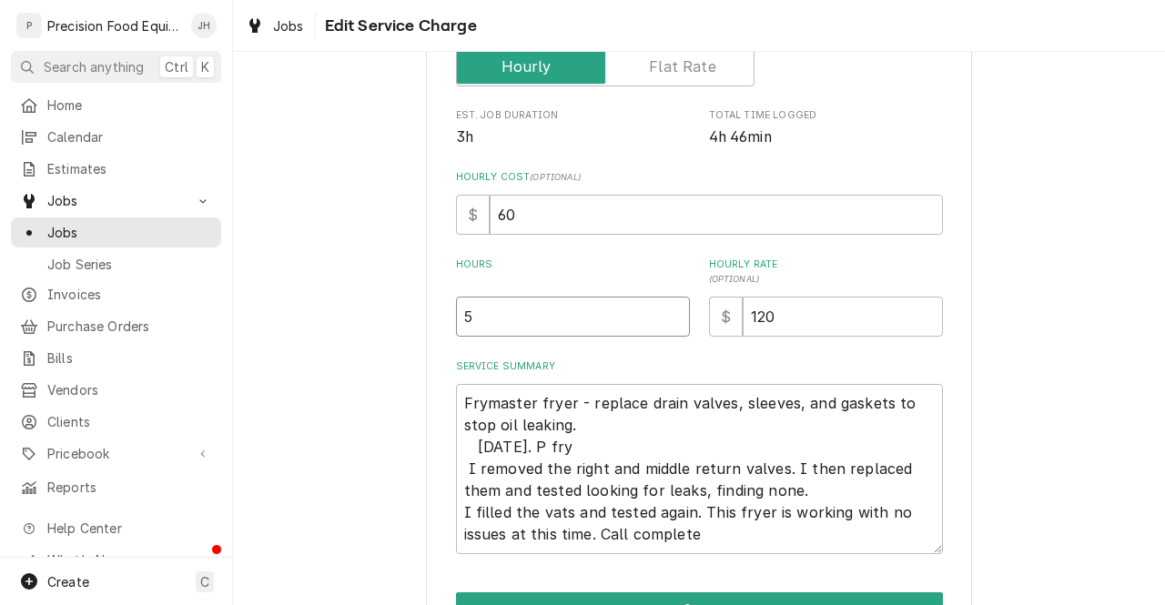
type input "5"
click at [633, 452] on textarea "Frymaster fryer - replace drain valves, sleeves, and gaskets to stop oil leakin…" at bounding box center [699, 469] width 487 height 170
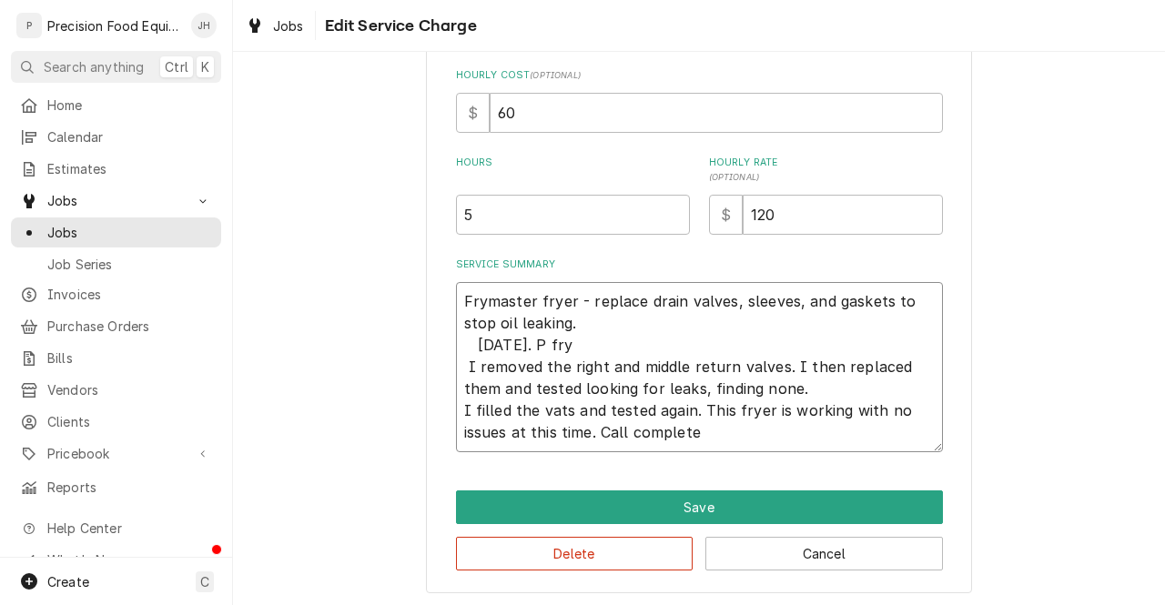
scroll to position [440, 0]
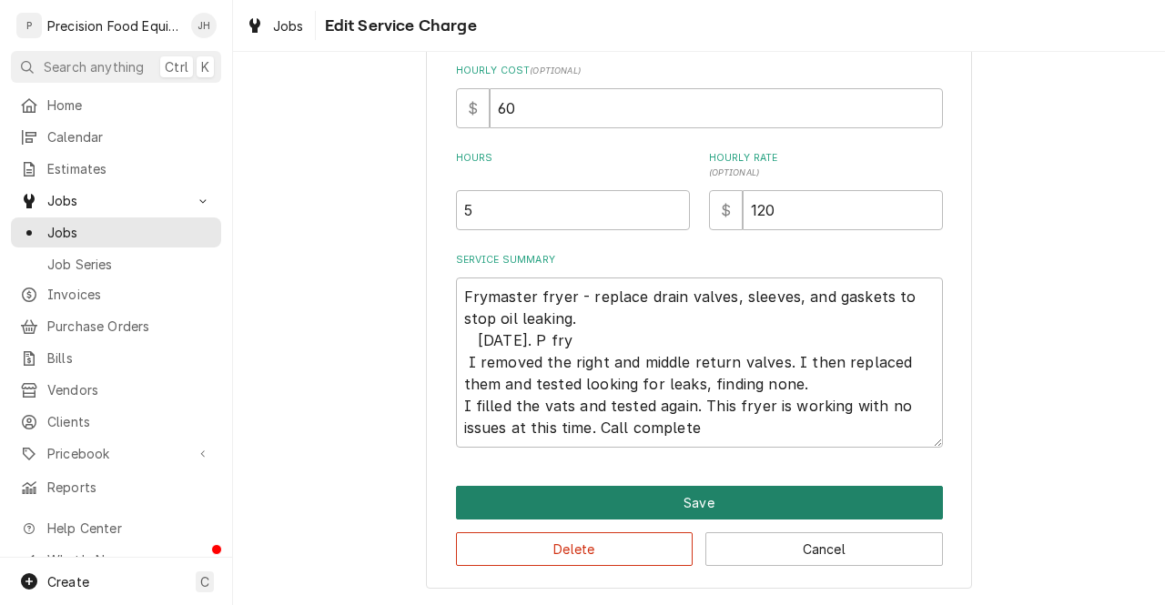
click at [782, 500] on button "Save" at bounding box center [699, 503] width 487 height 34
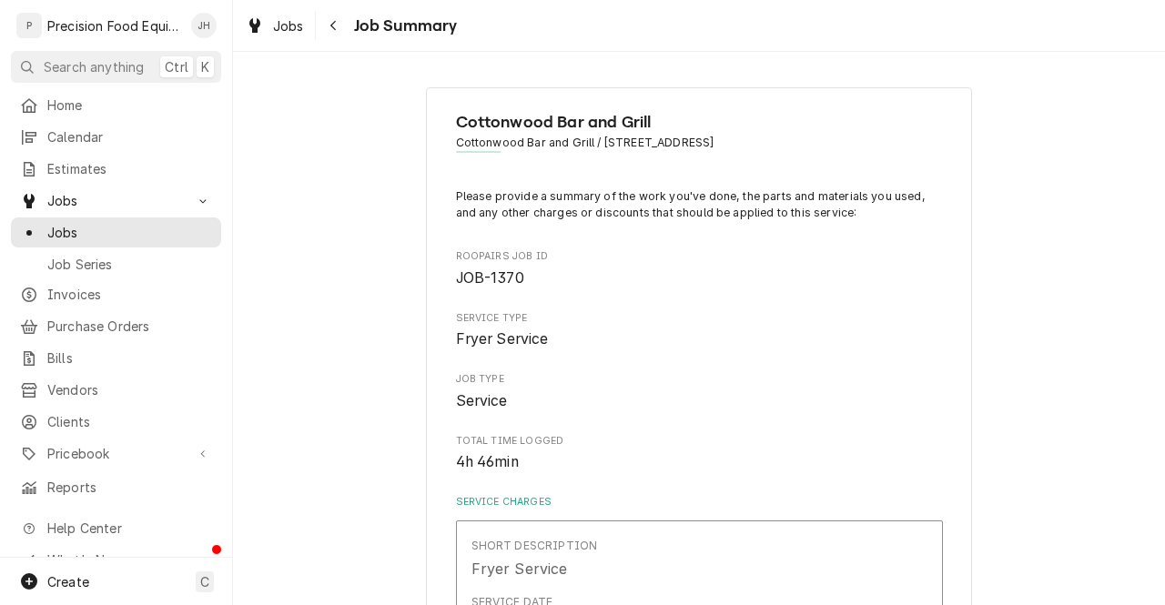
click at [840, 137] on span "Cottonwood Bar and Grill / 25630 S Brentwood Dr, Sun Lakes, AZ 85248" at bounding box center [699, 143] width 487 height 16
click at [838, 138] on span "Cottonwood Bar and Grill / 25630 S Brentwood Dr, Sun Lakes, AZ 85248" at bounding box center [699, 143] width 487 height 16
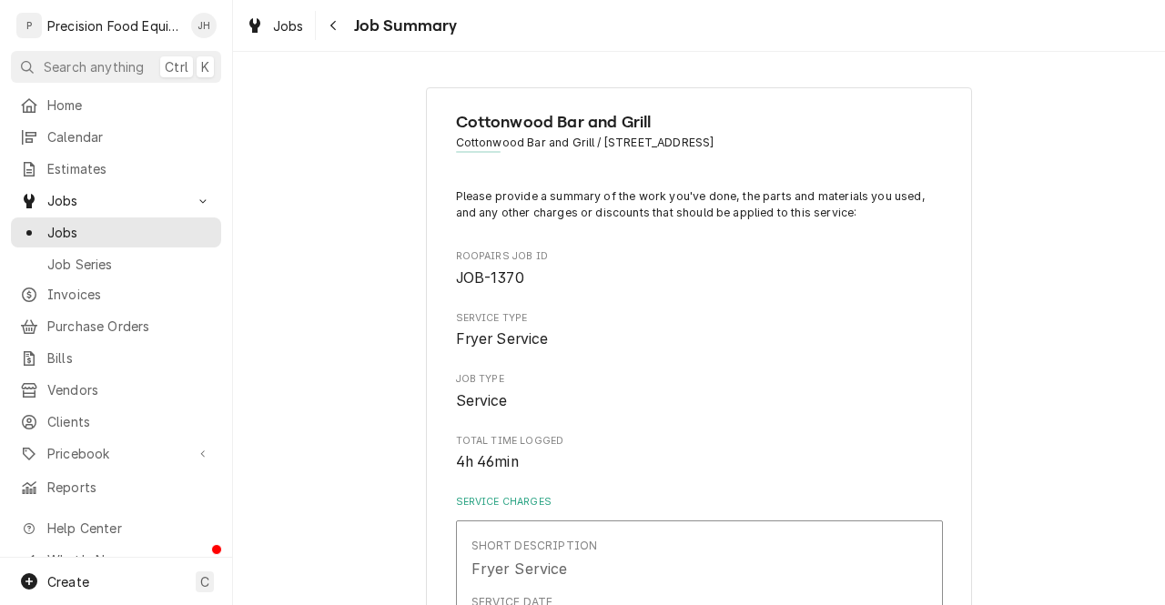
click at [838, 138] on span "Cottonwood Bar and Grill / 25630 S Brentwood Dr, Sun Lakes, AZ 85248" at bounding box center [699, 143] width 487 height 16
copy span "Cottonwood Bar and Grill / 25630 S Brentwood Dr, Sun Lakes, AZ 85248"
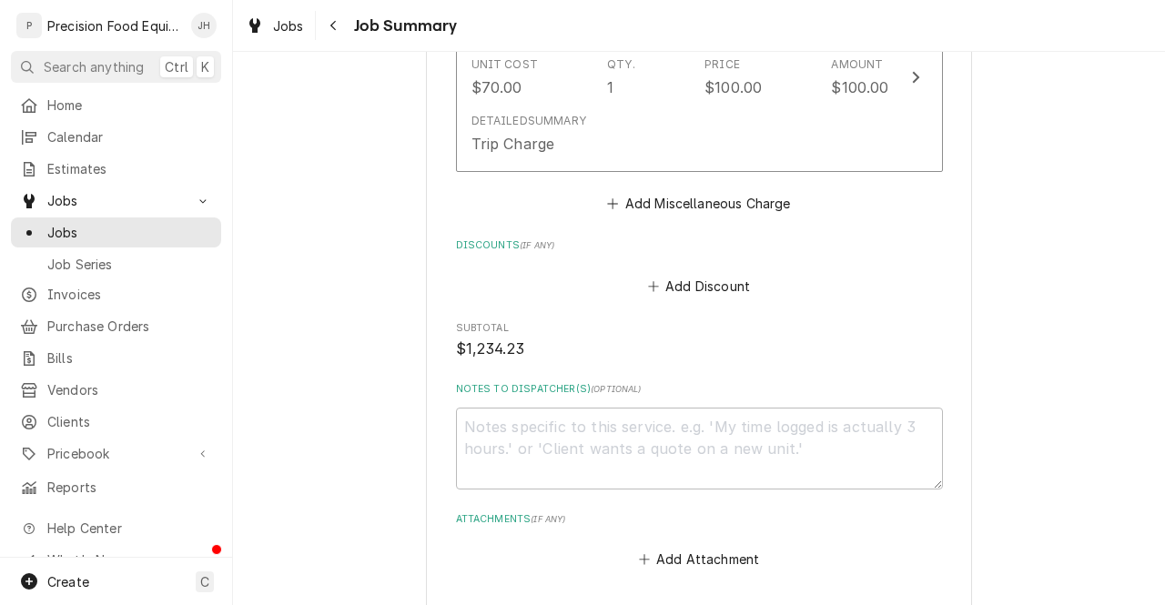
scroll to position [2294, 0]
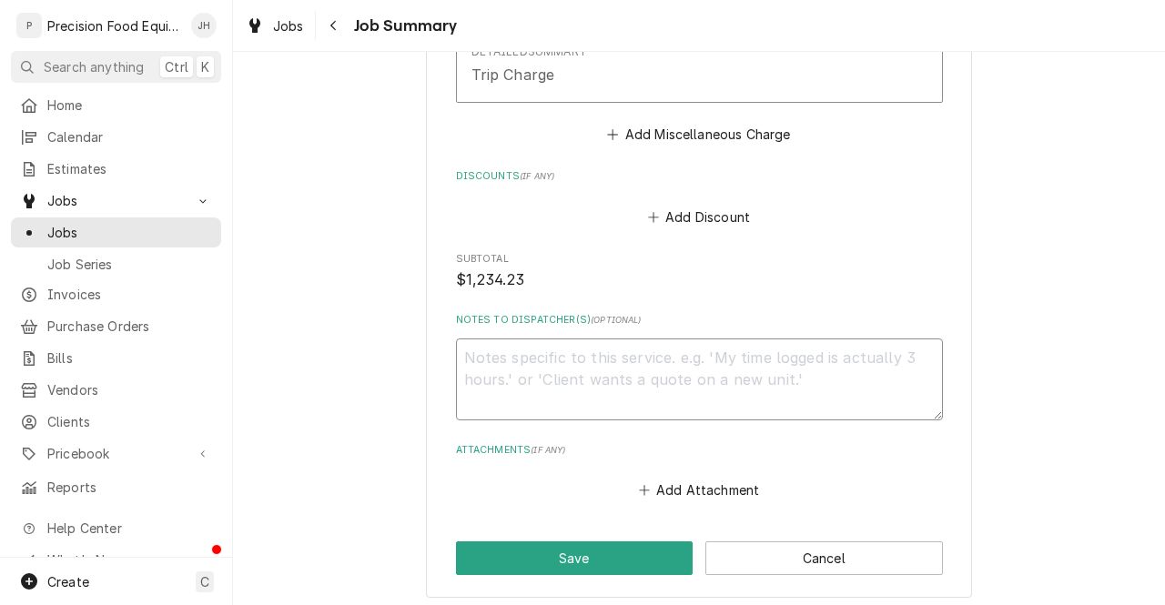
click at [836, 400] on textarea "Notes to Dispatcher(s) ( optional )" at bounding box center [699, 380] width 487 height 83
type textarea "x"
type textarea "R"
type textarea "x"
type textarea "Re"
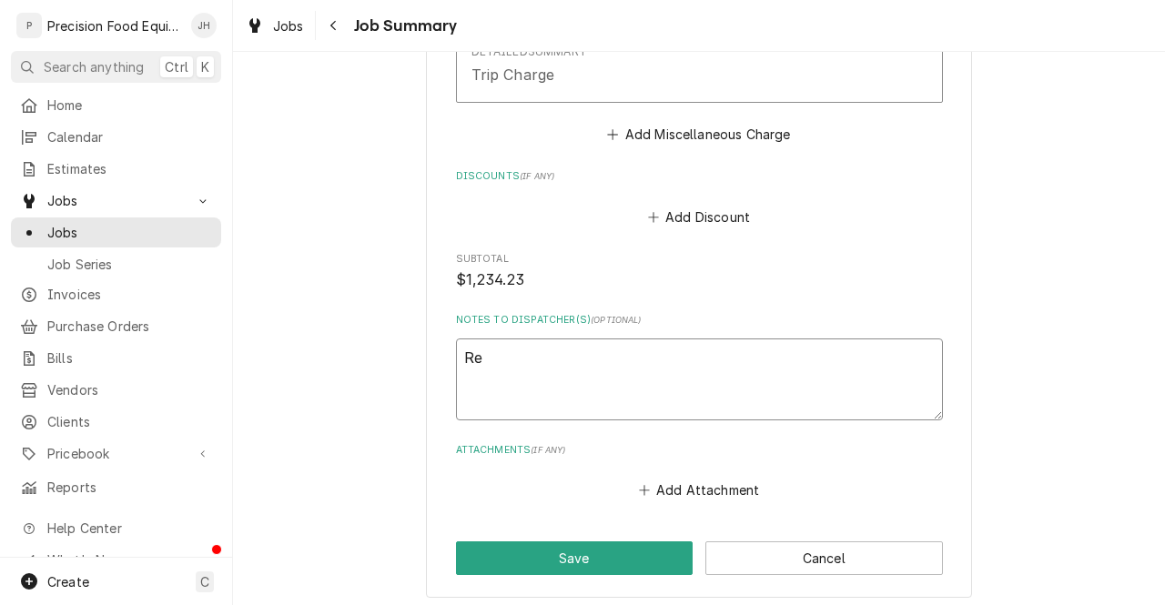
type textarea "x"
type textarea "Rea"
type textarea "x"
type textarea "Read"
type textarea "x"
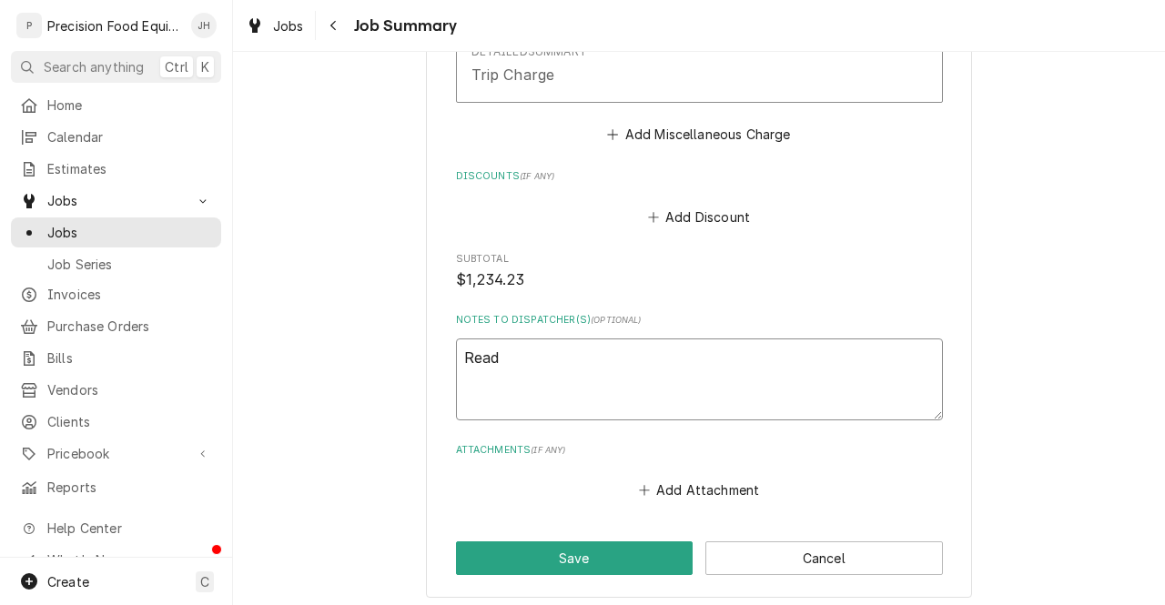
type textarea "Ready"
type textarea "x"
type textarea "Ready"
type textarea "x"
type textarea "Ready t"
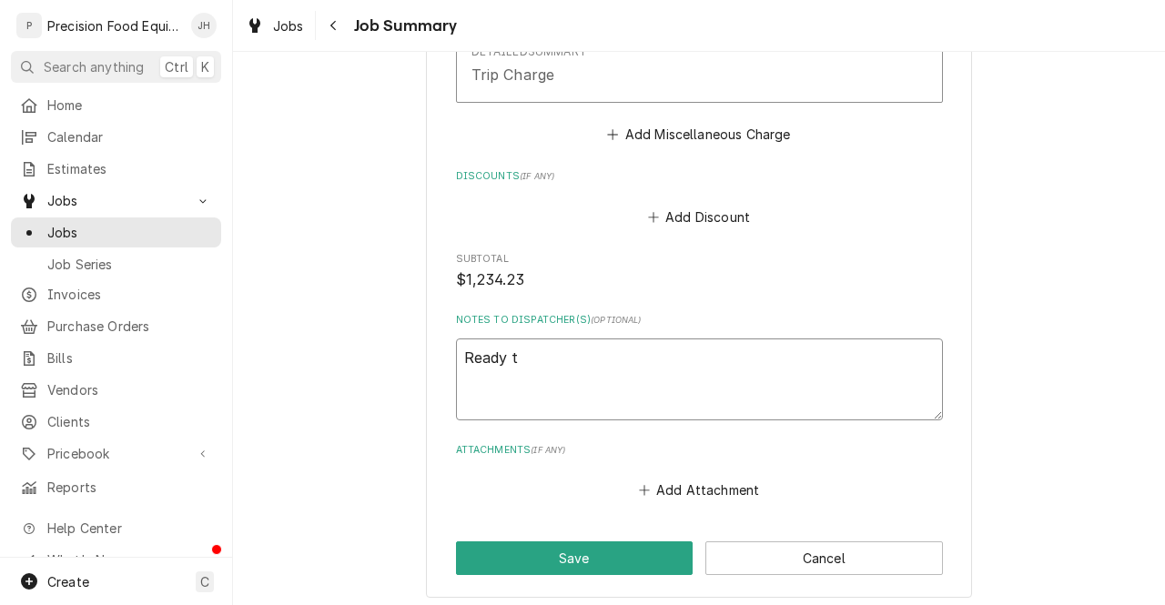
type textarea "x"
type textarea "Ready to"
type textarea "x"
type textarea "Ready toi"
type textarea "x"
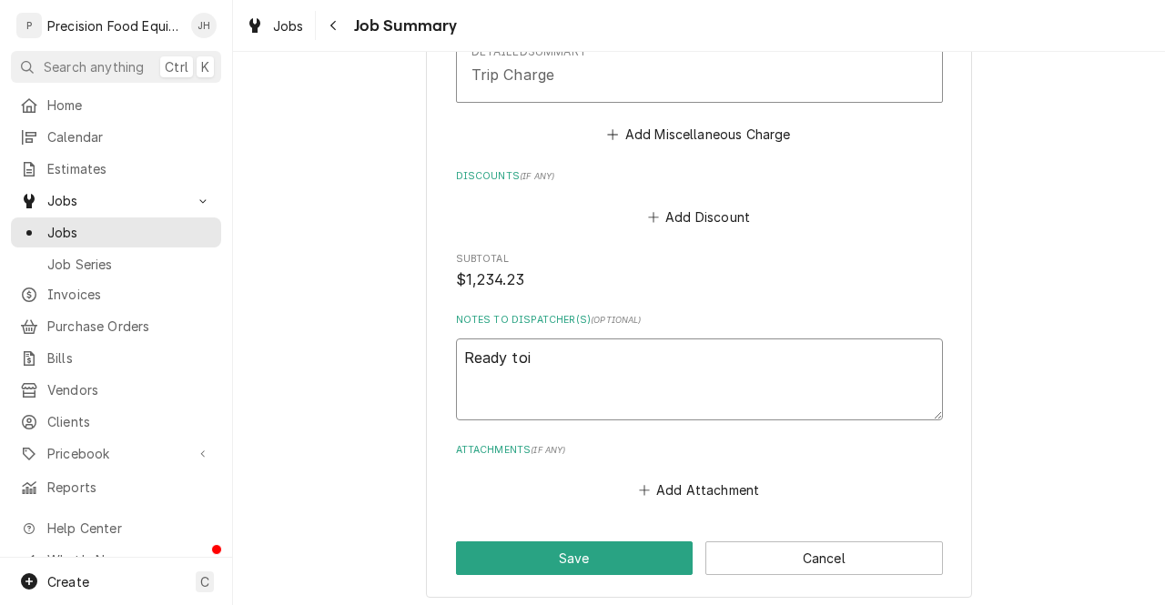
type textarea "Ready to"
type textarea "x"
type textarea "Ready to"
type textarea "x"
type textarea "Ready to i"
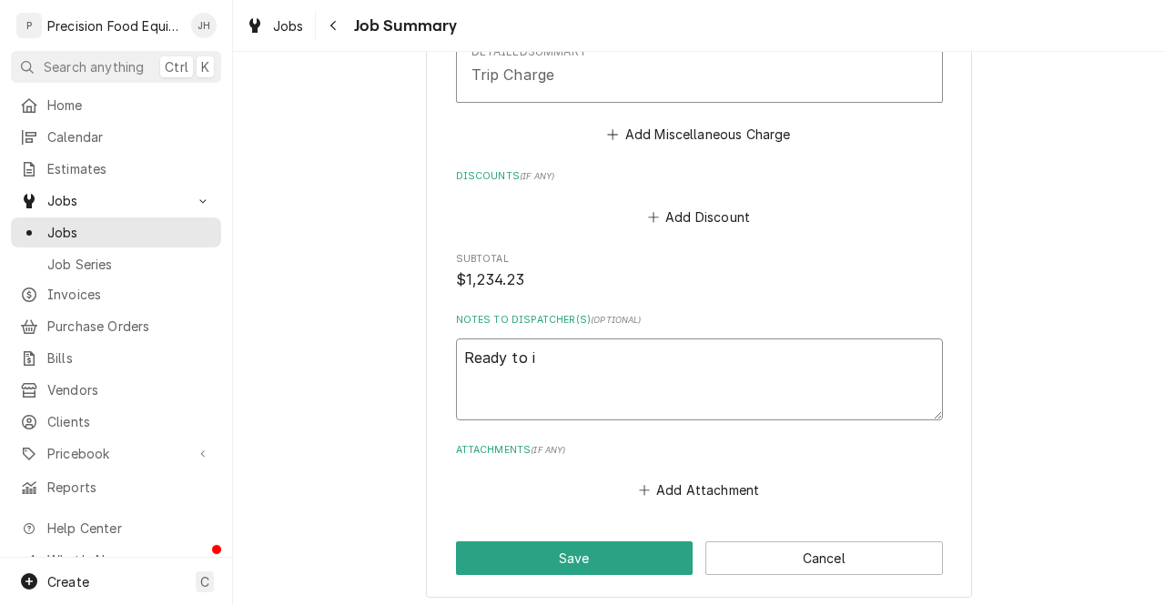
type textarea "x"
type textarea "Ready to in"
type textarea "x"
type textarea "Ready to inv"
type textarea "x"
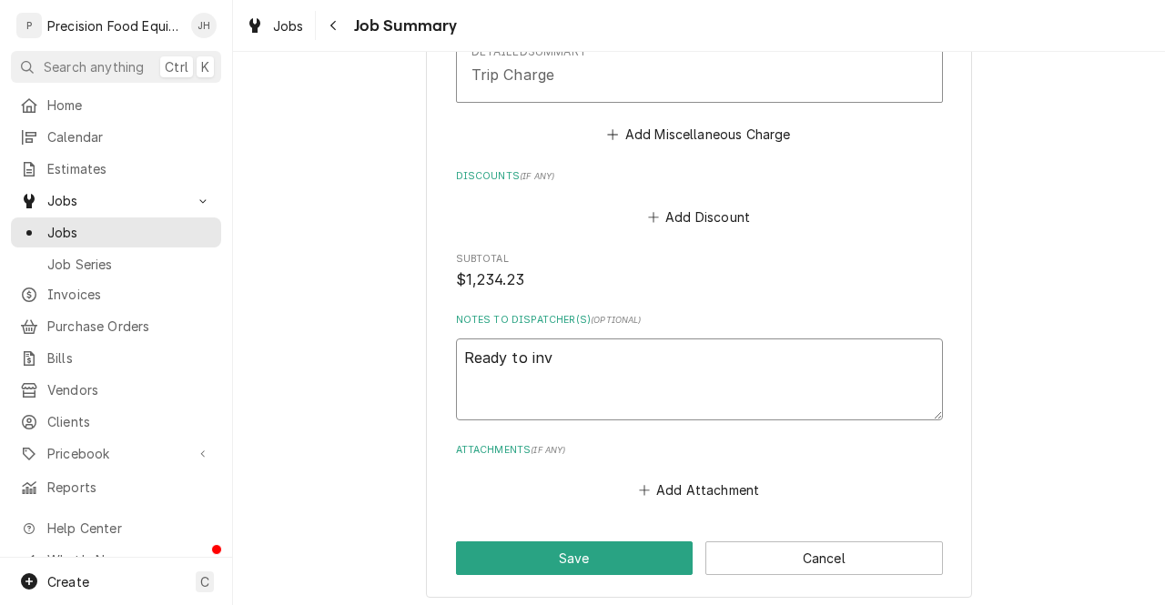
type textarea "Ready to invo"
type textarea "x"
type textarea "Ready to invoi"
type textarea "x"
type textarea "Ready to invoic"
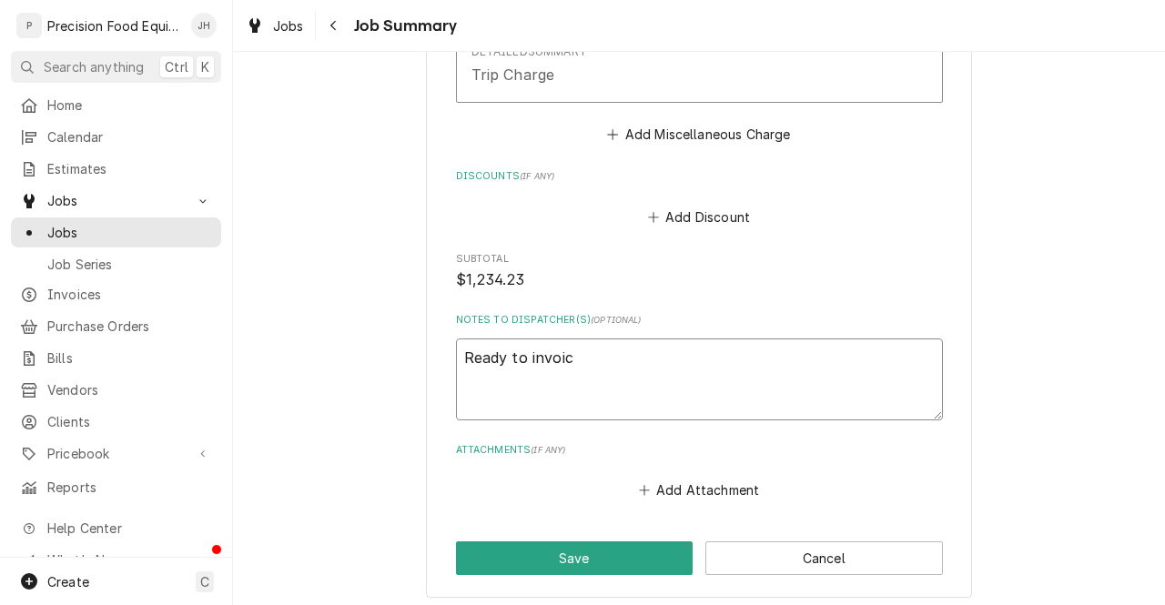
type textarea "x"
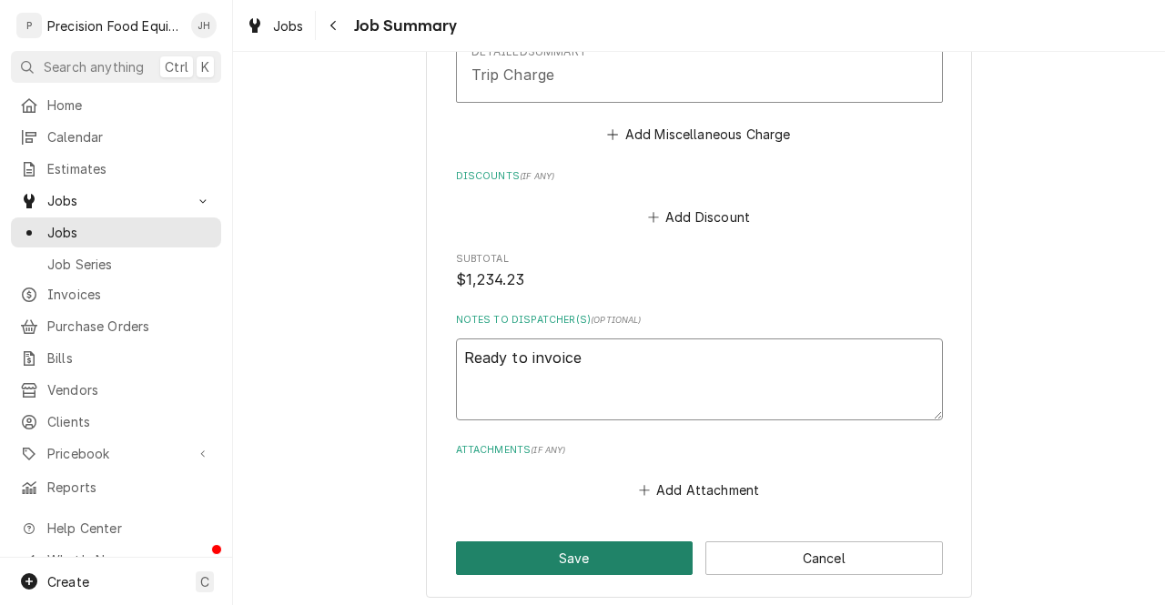
type textarea "Ready to invoice"
click at [627, 575] on button "Save" at bounding box center [575, 559] width 238 height 34
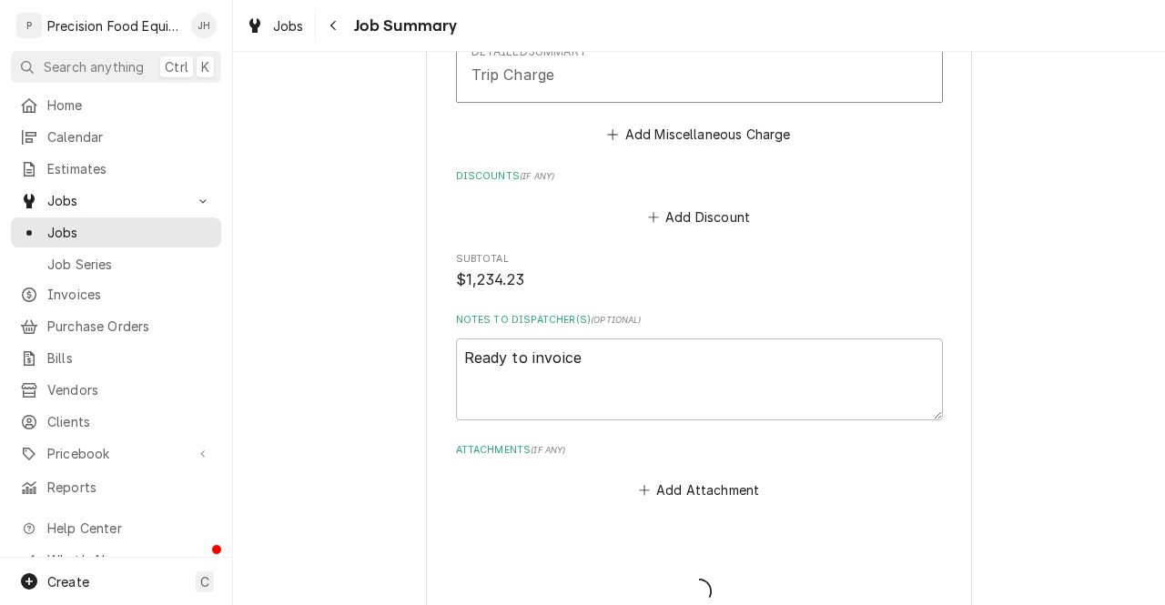
type textarea "x"
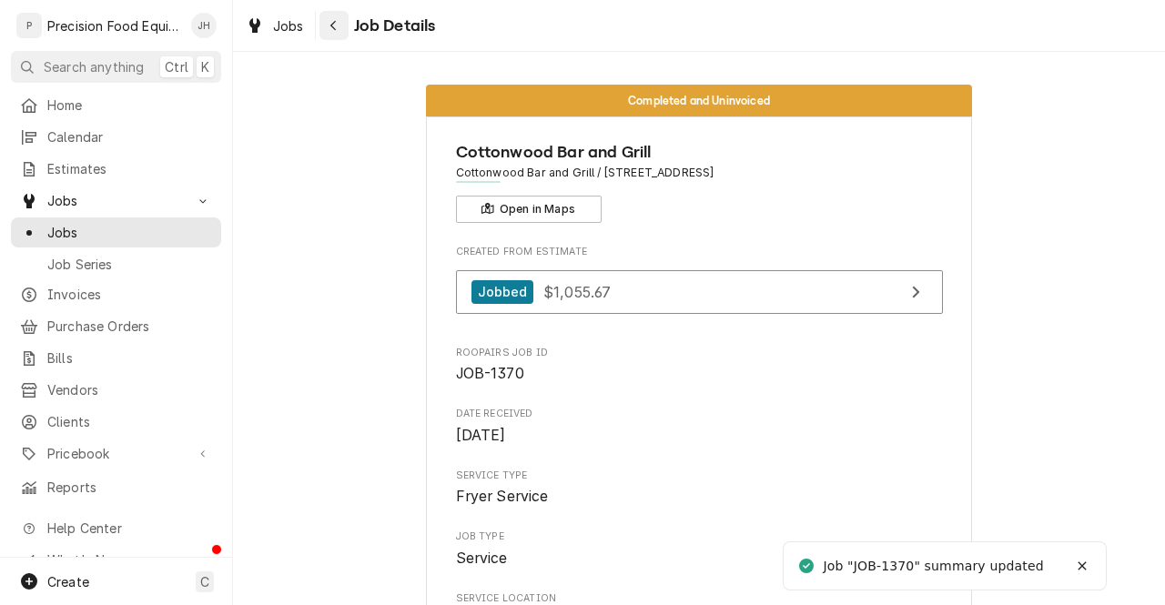
click at [337, 11] on button "Navigate back" at bounding box center [334, 25] width 29 height 29
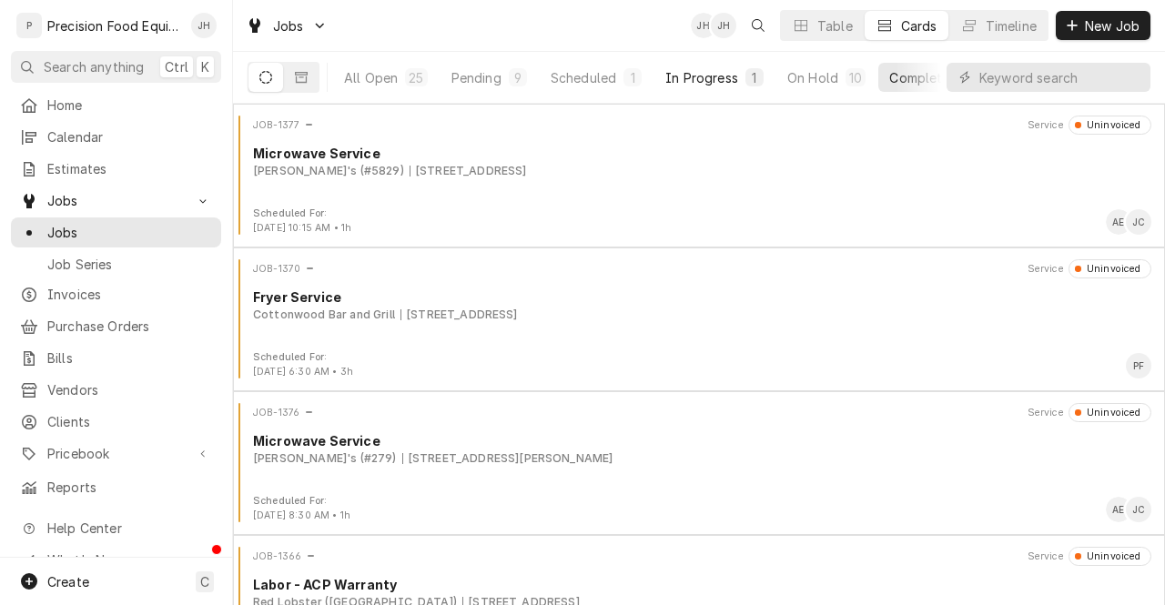
click at [729, 79] on div "In Progress" at bounding box center [701, 77] width 73 height 19
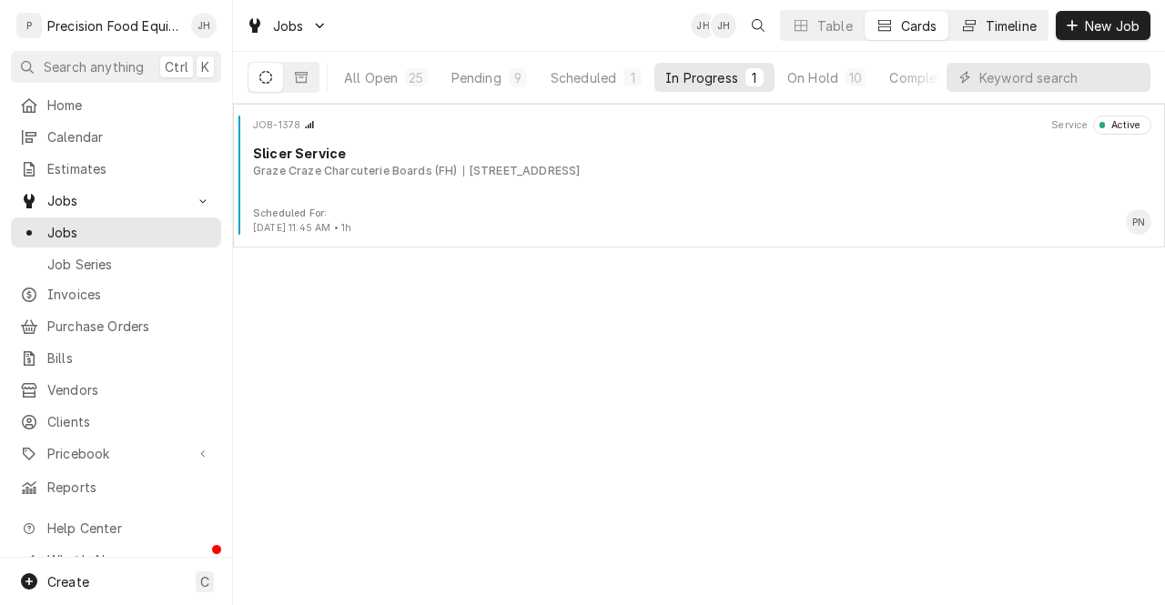
click at [978, 39] on button "Timeline" at bounding box center [998, 25] width 98 height 29
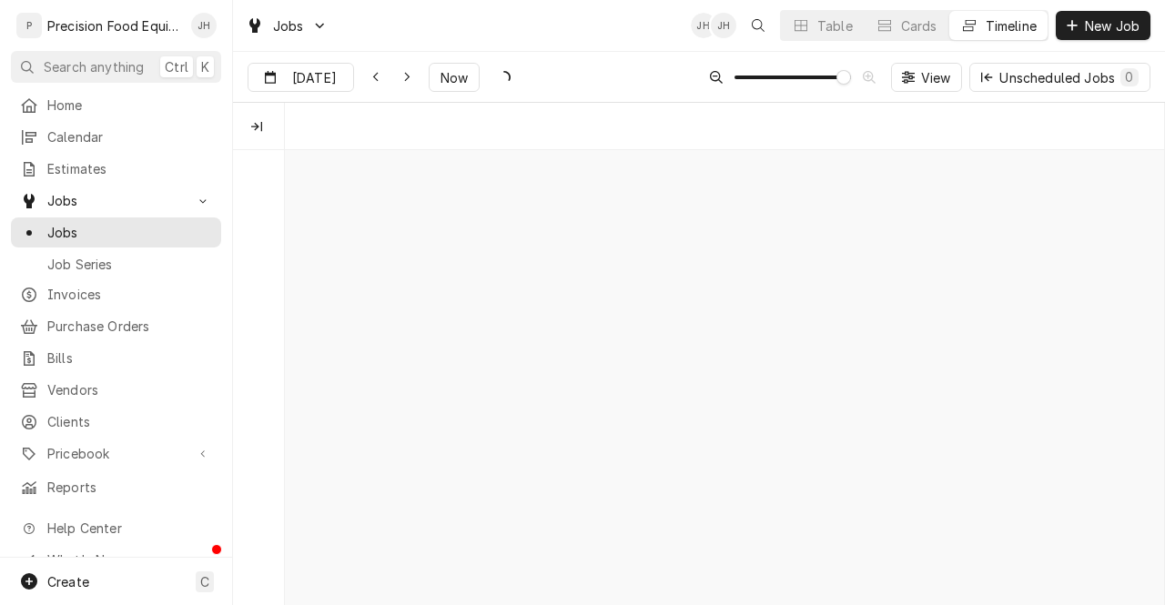
scroll to position [0, 17494]
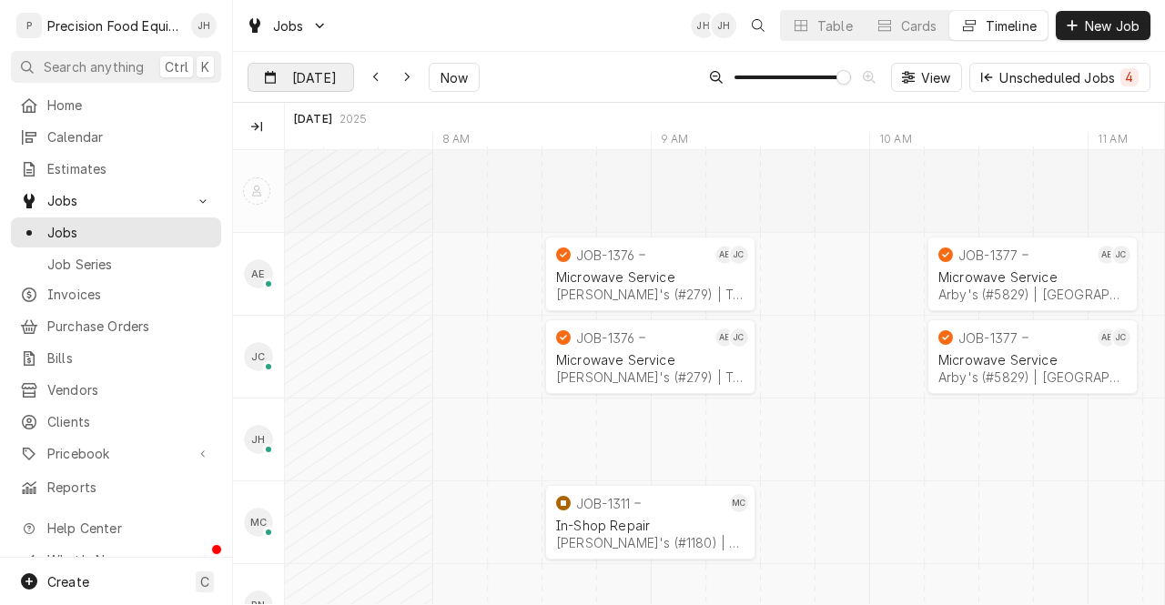
click at [306, 81] on input "[DATE]" at bounding box center [288, 82] width 79 height 36
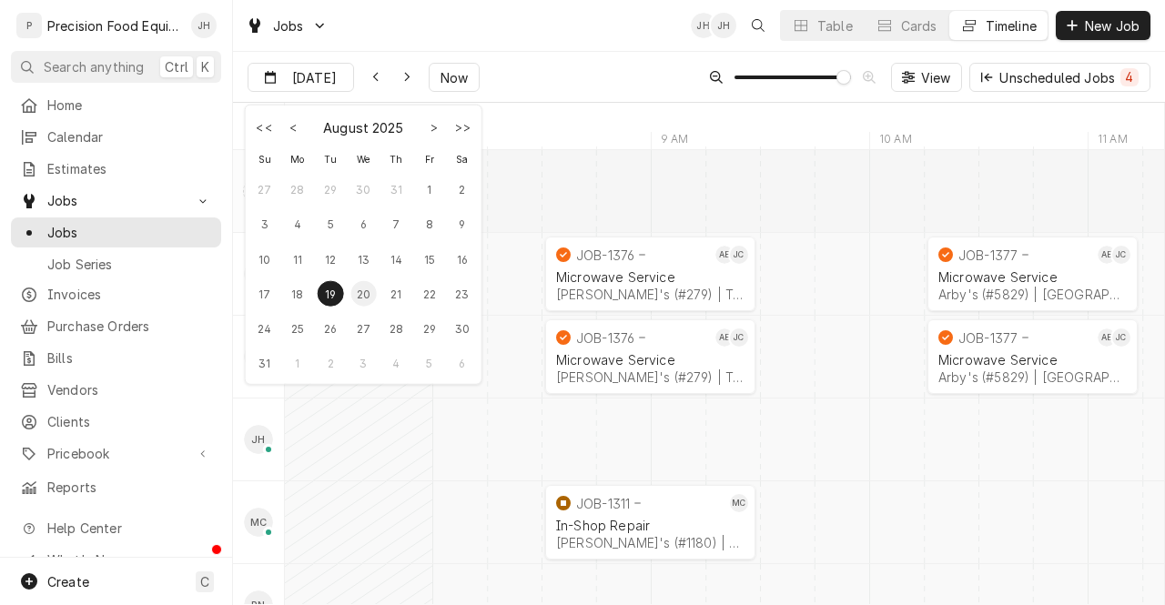
click at [357, 292] on div "20" at bounding box center [362, 293] width 25 height 25
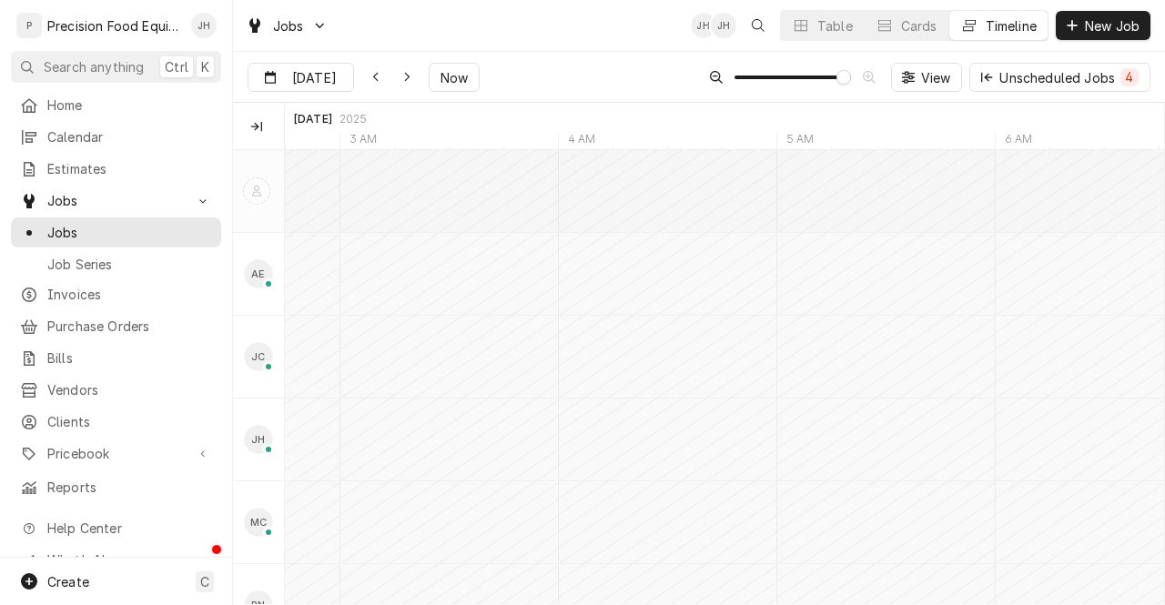
scroll to position [0, 0]
click at [335, 79] on div "Dynamic Content Wrapper" at bounding box center [340, 78] width 25 height 29
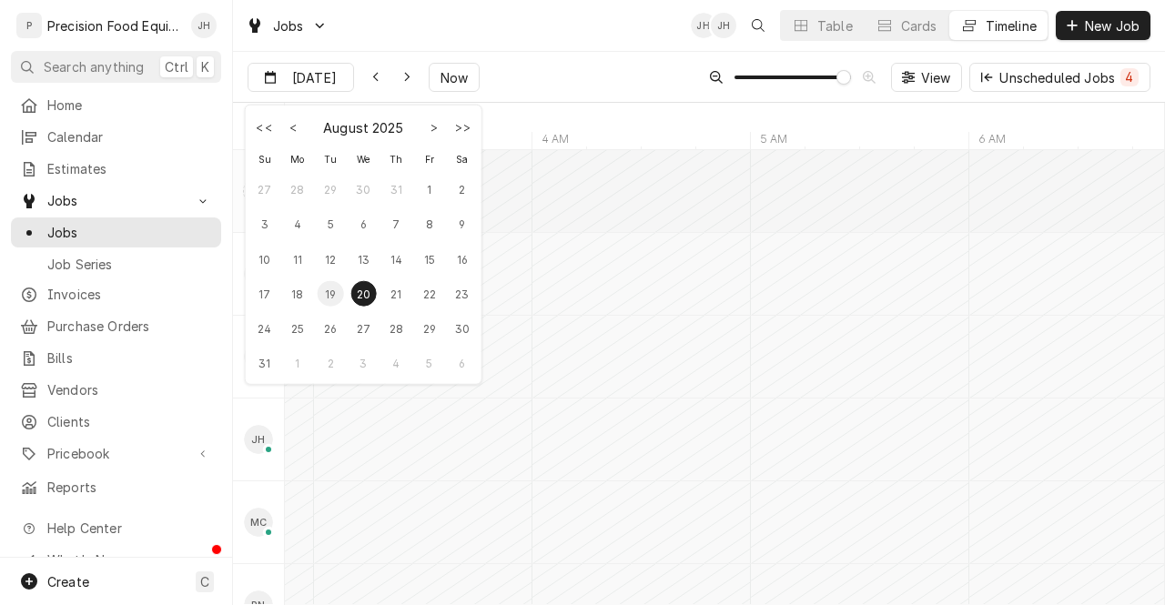
click at [331, 297] on div "19" at bounding box center [330, 293] width 25 height 25
type input "[DATE]"
